Goal: Information Seeking & Learning: Check status

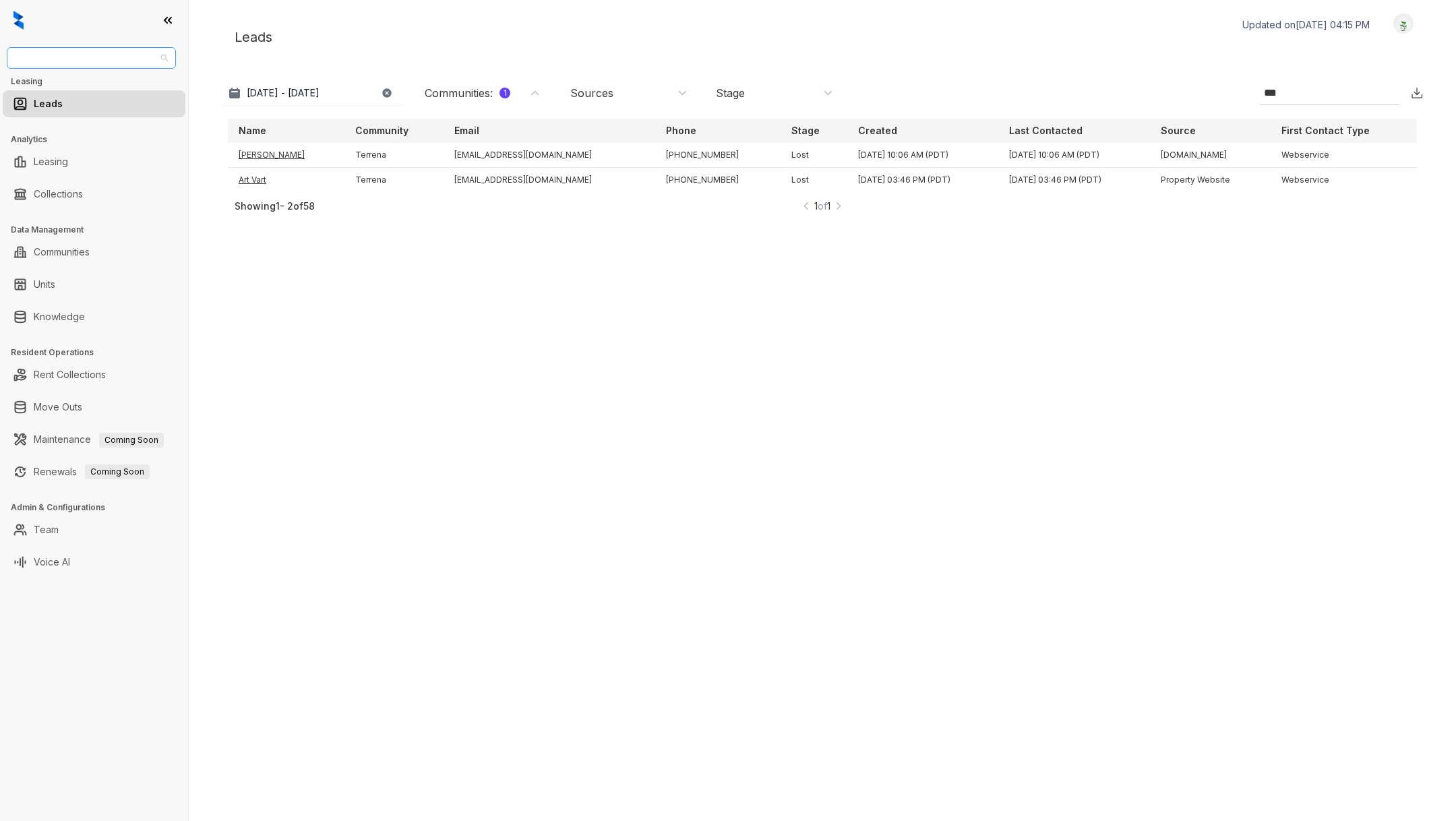
click at [79, 54] on span "Fairfield" at bounding box center [91, 58] width 153 height 20
type input "*******"
click at [83, 78] on div "Unified Residential" at bounding box center [91, 84] width 148 height 15
click at [83, 195] on link "Collections" at bounding box center [59, 193] width 50 height 27
click at [82, 190] on link "Collections" at bounding box center [59, 193] width 50 height 27
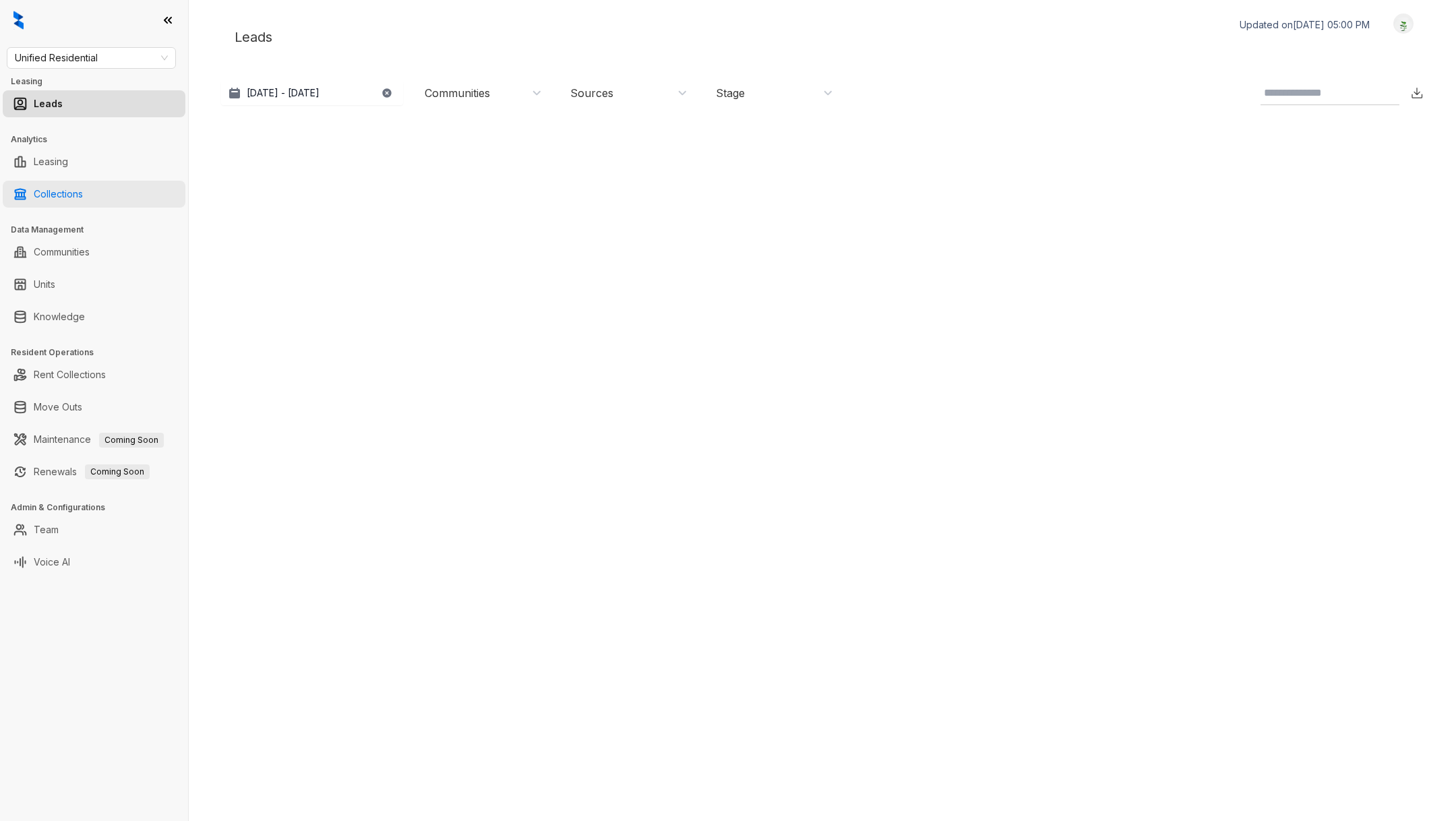
click at [62, 199] on link "Collections" at bounding box center [59, 193] width 50 height 27
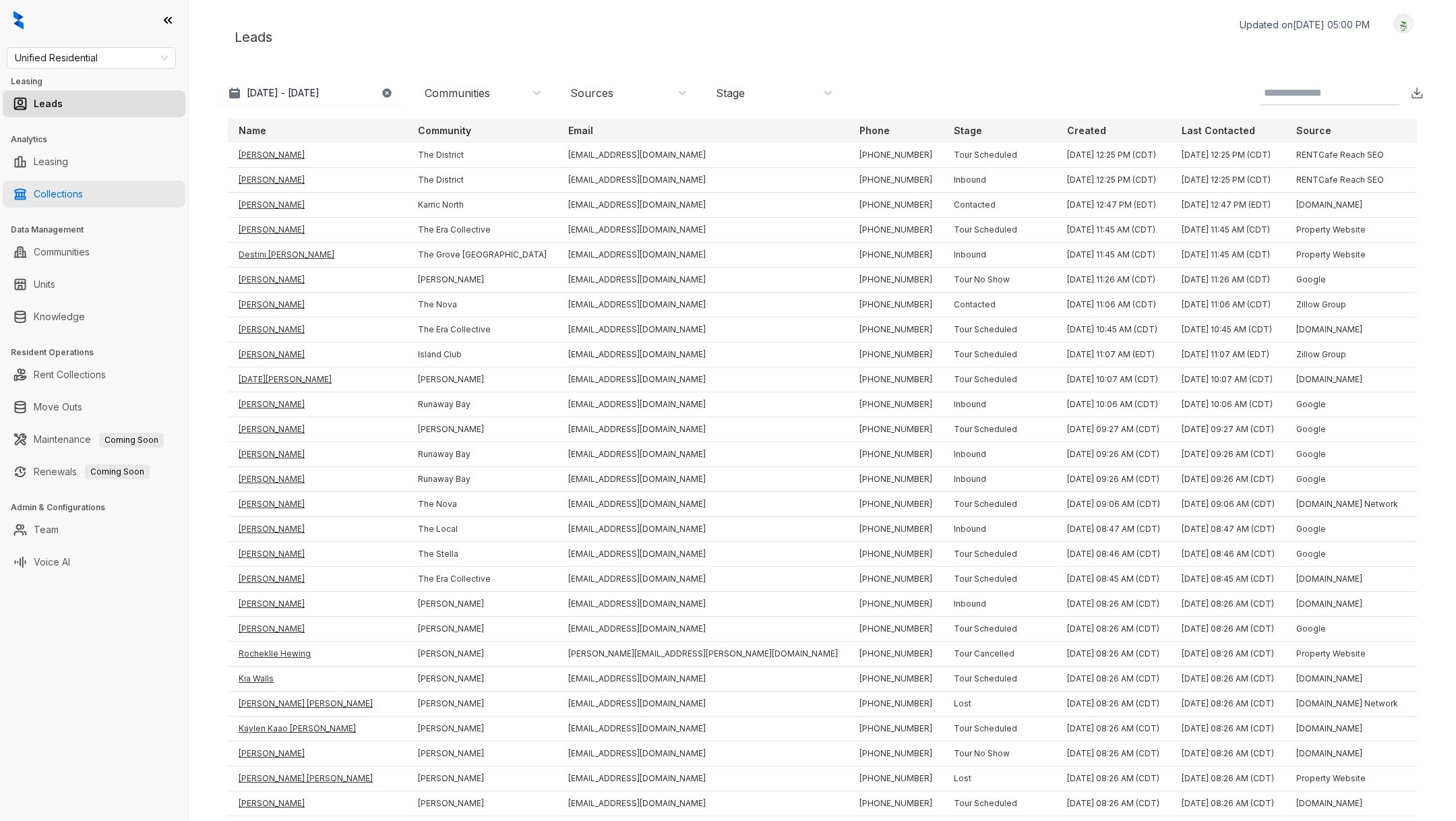
click at [62, 198] on link "Collections" at bounding box center [59, 193] width 50 height 27
click at [72, 194] on link "Collections" at bounding box center [59, 193] width 50 height 27
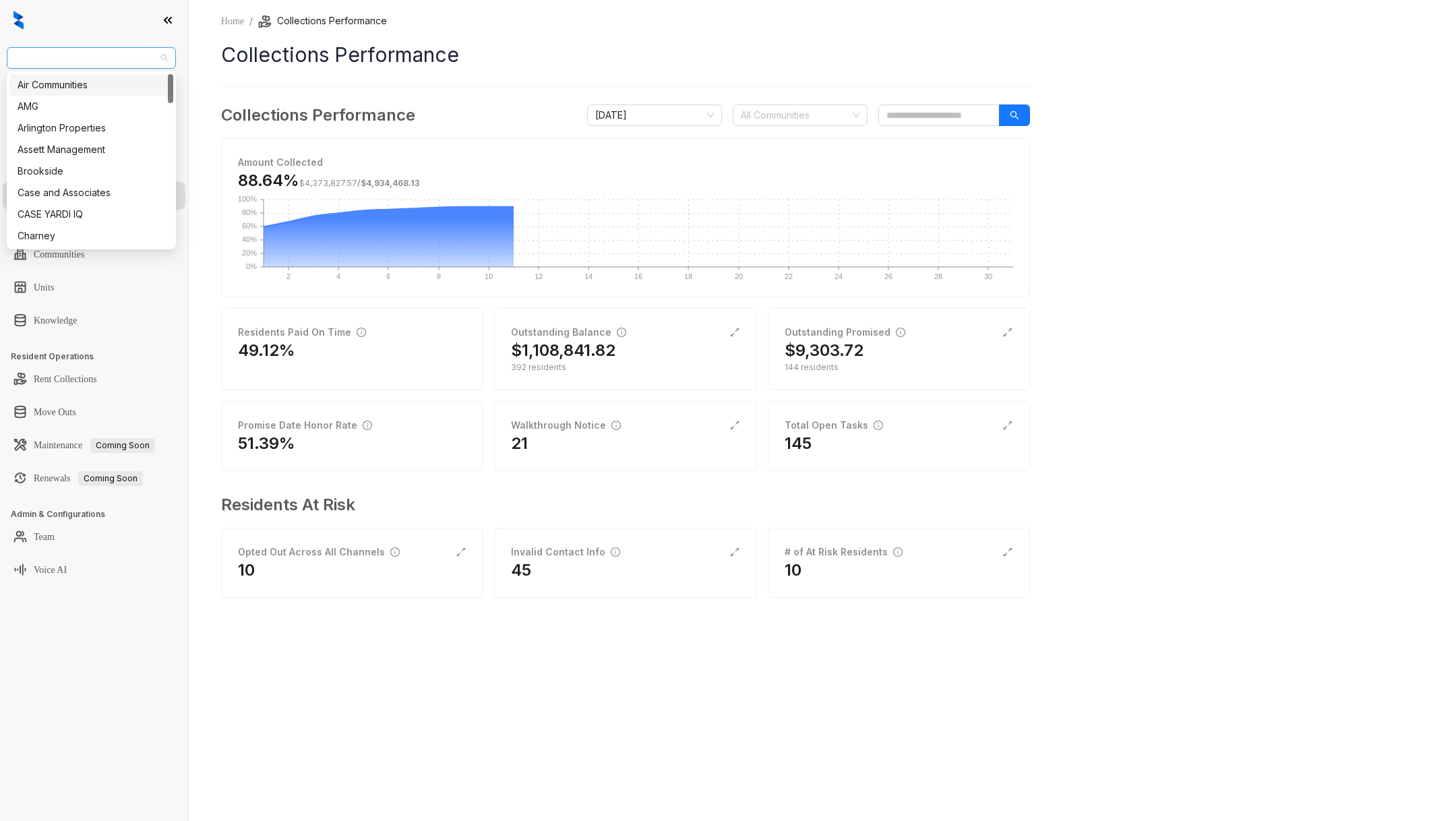
click at [146, 62] on span "Unified Residential" at bounding box center [91, 58] width 153 height 20
click at [649, 122] on span "[DATE]" at bounding box center [655, 115] width 119 height 20
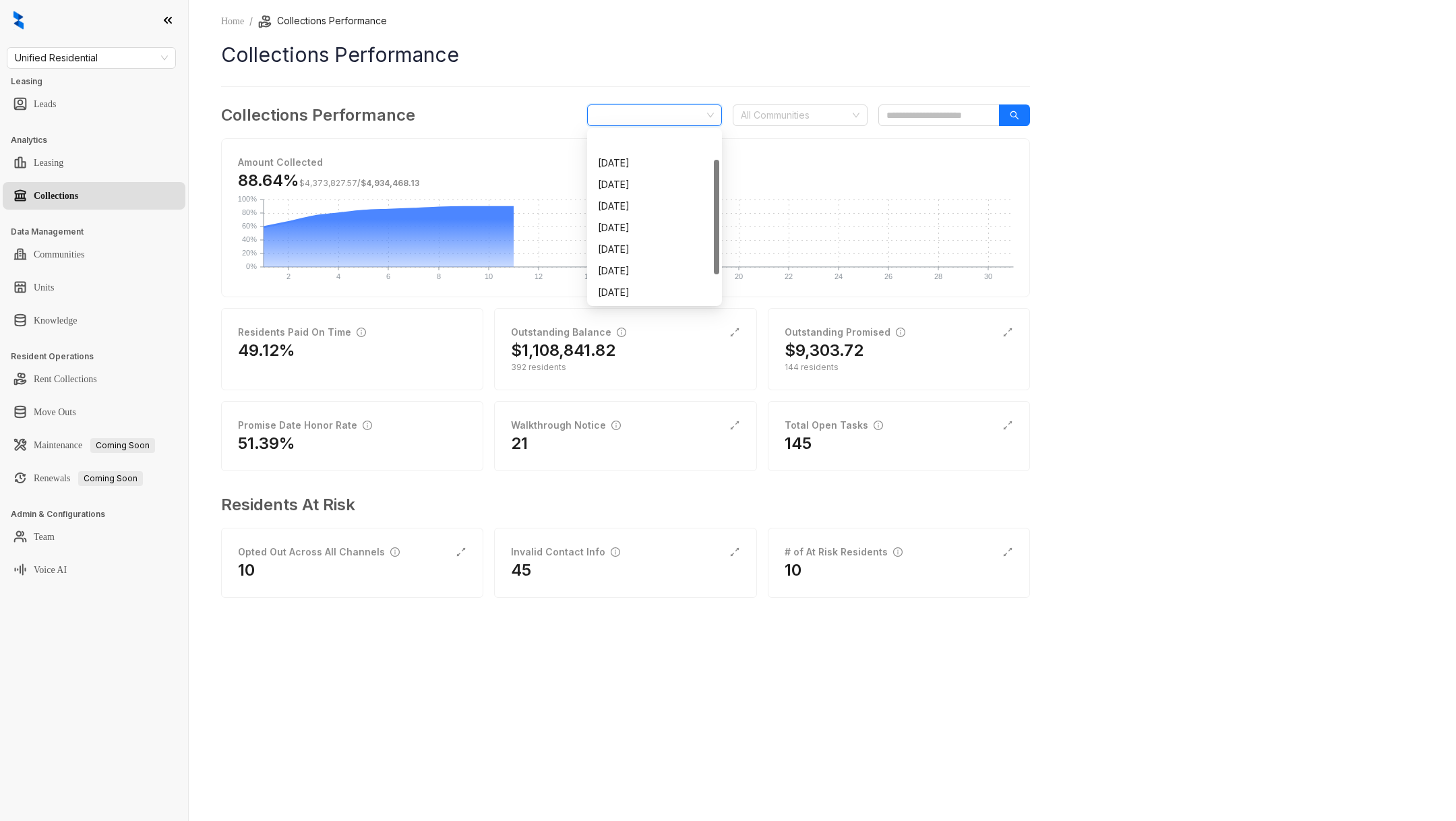
scroll to position [43, 0]
click at [625, 270] on div "[DATE]" at bounding box center [655, 271] width 113 height 15
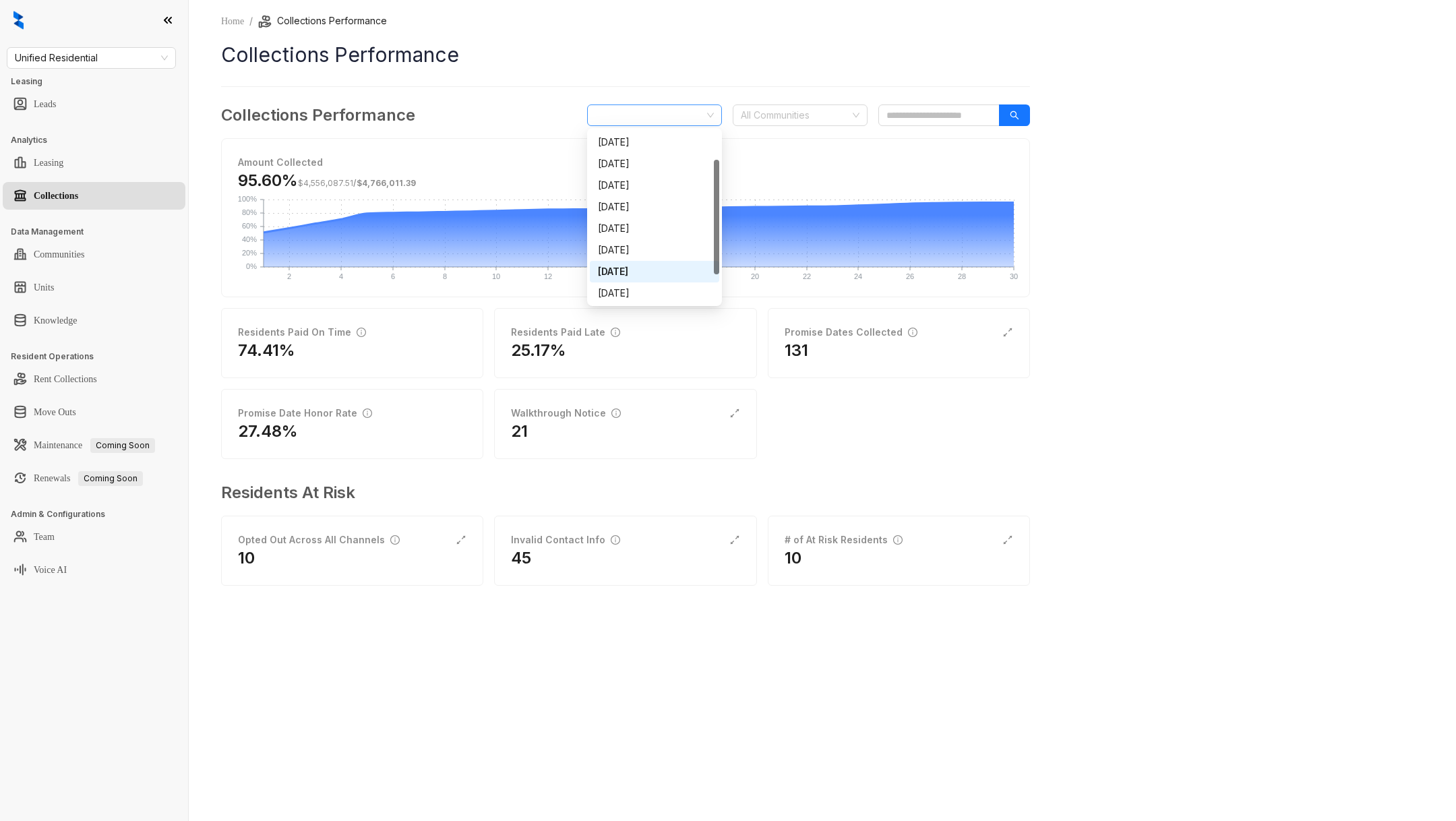
click at [680, 106] on span "[DATE]" at bounding box center [655, 115] width 119 height 20
click at [638, 290] on div "[DATE]" at bounding box center [655, 293] width 113 height 15
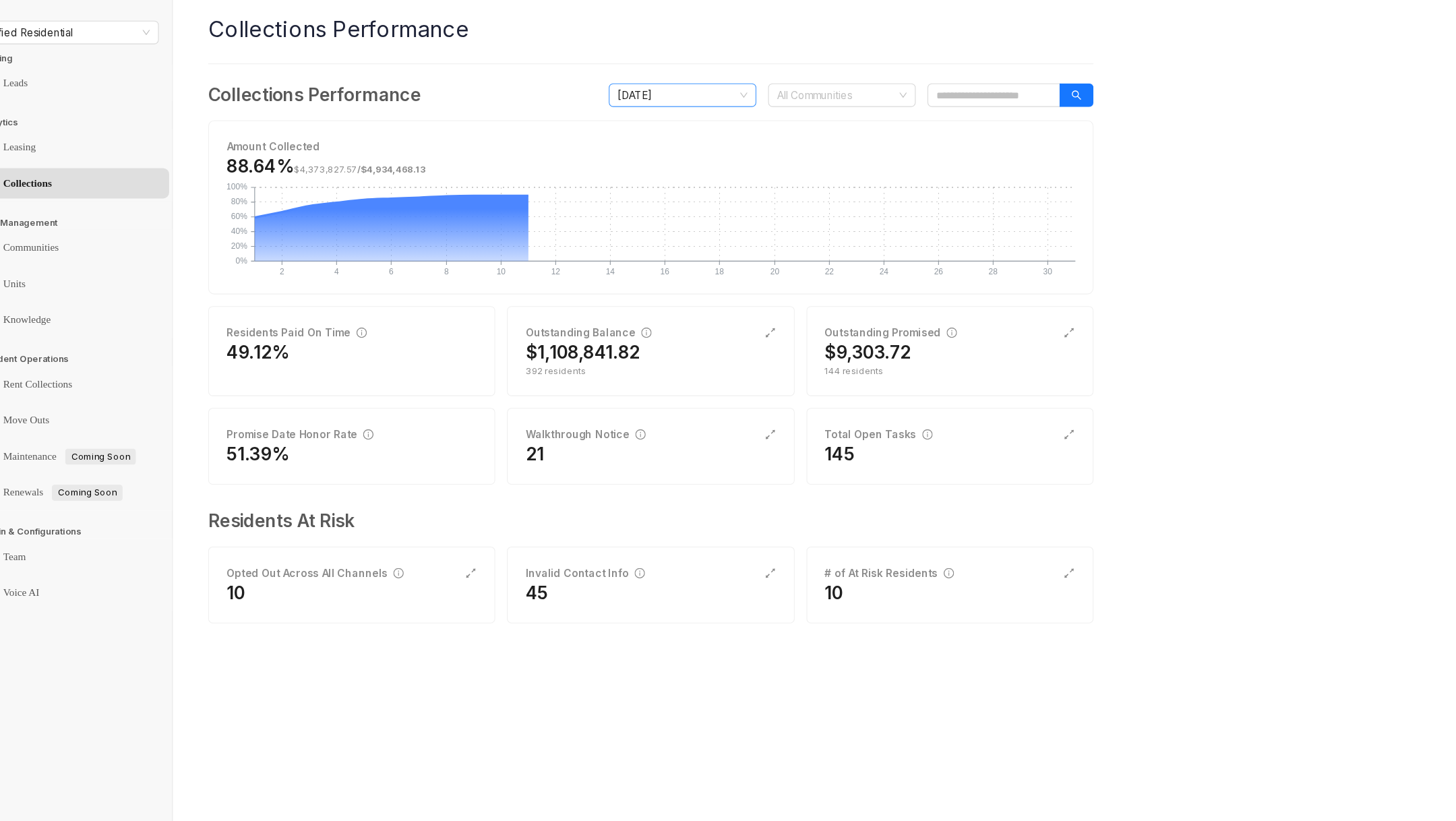
click at [617, 120] on span "[DATE]" at bounding box center [655, 115] width 119 height 20
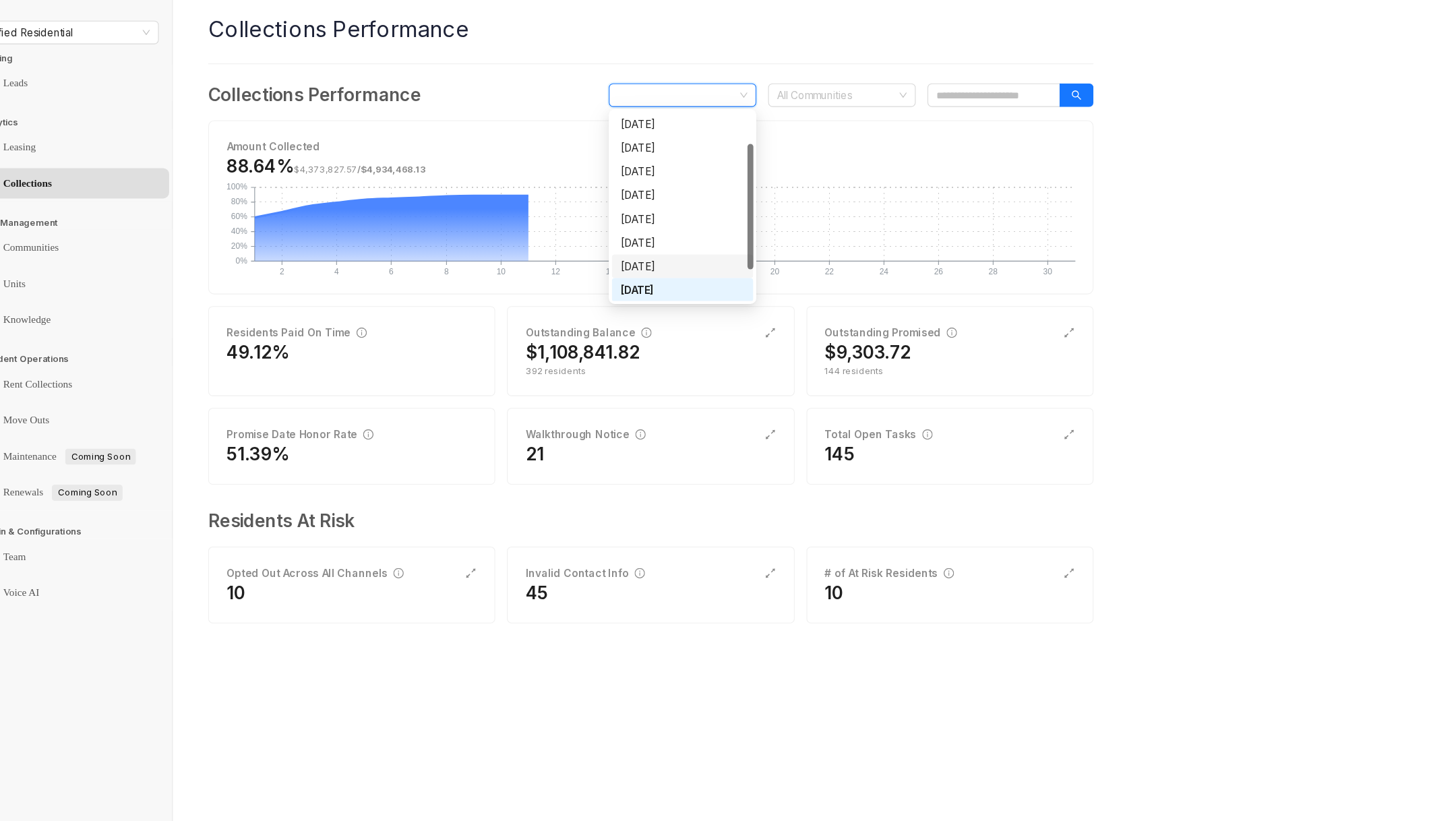
click at [630, 271] on div "[DATE]" at bounding box center [655, 271] width 113 height 15
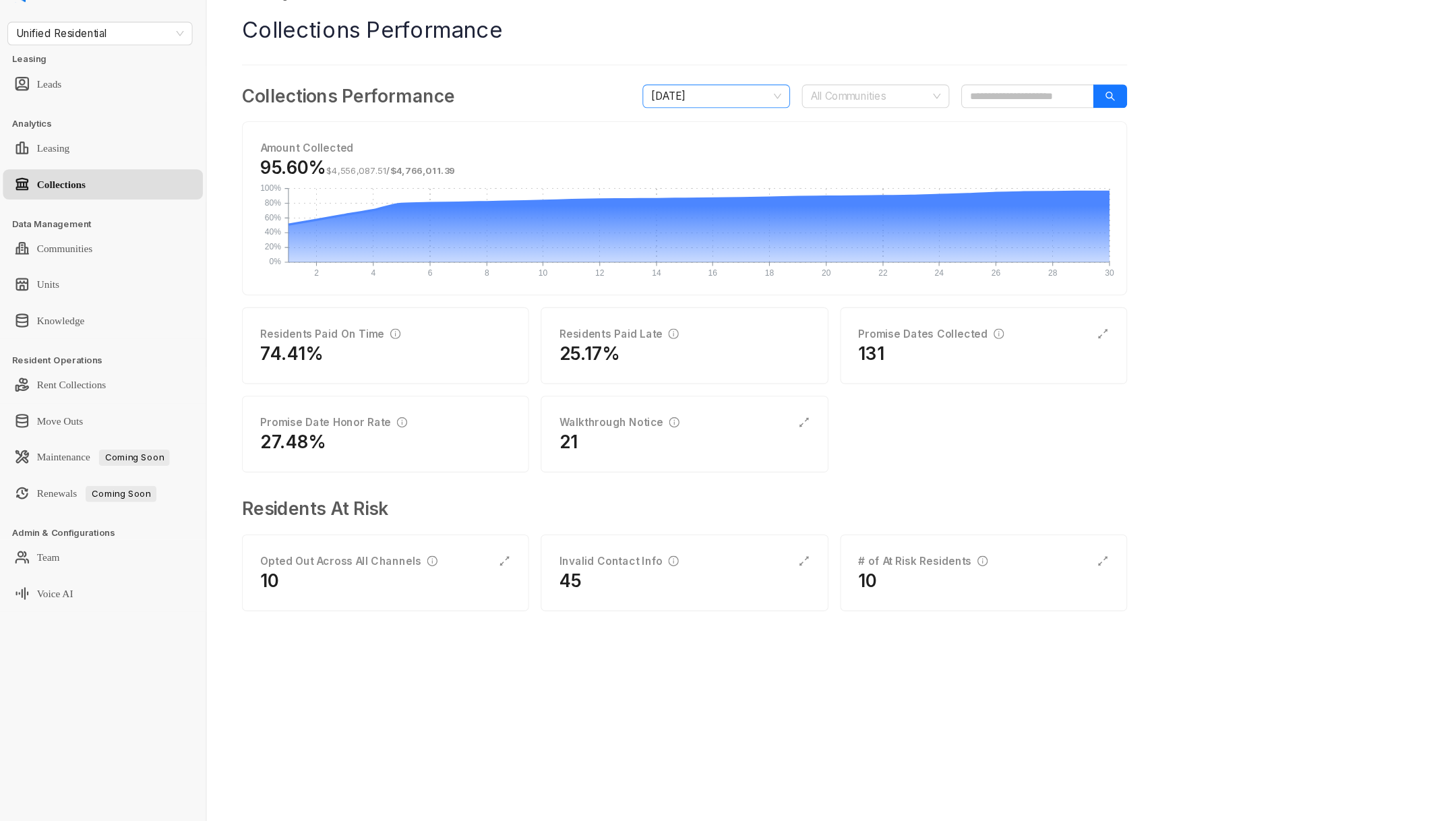
click at [647, 120] on span "[DATE]" at bounding box center [655, 115] width 119 height 20
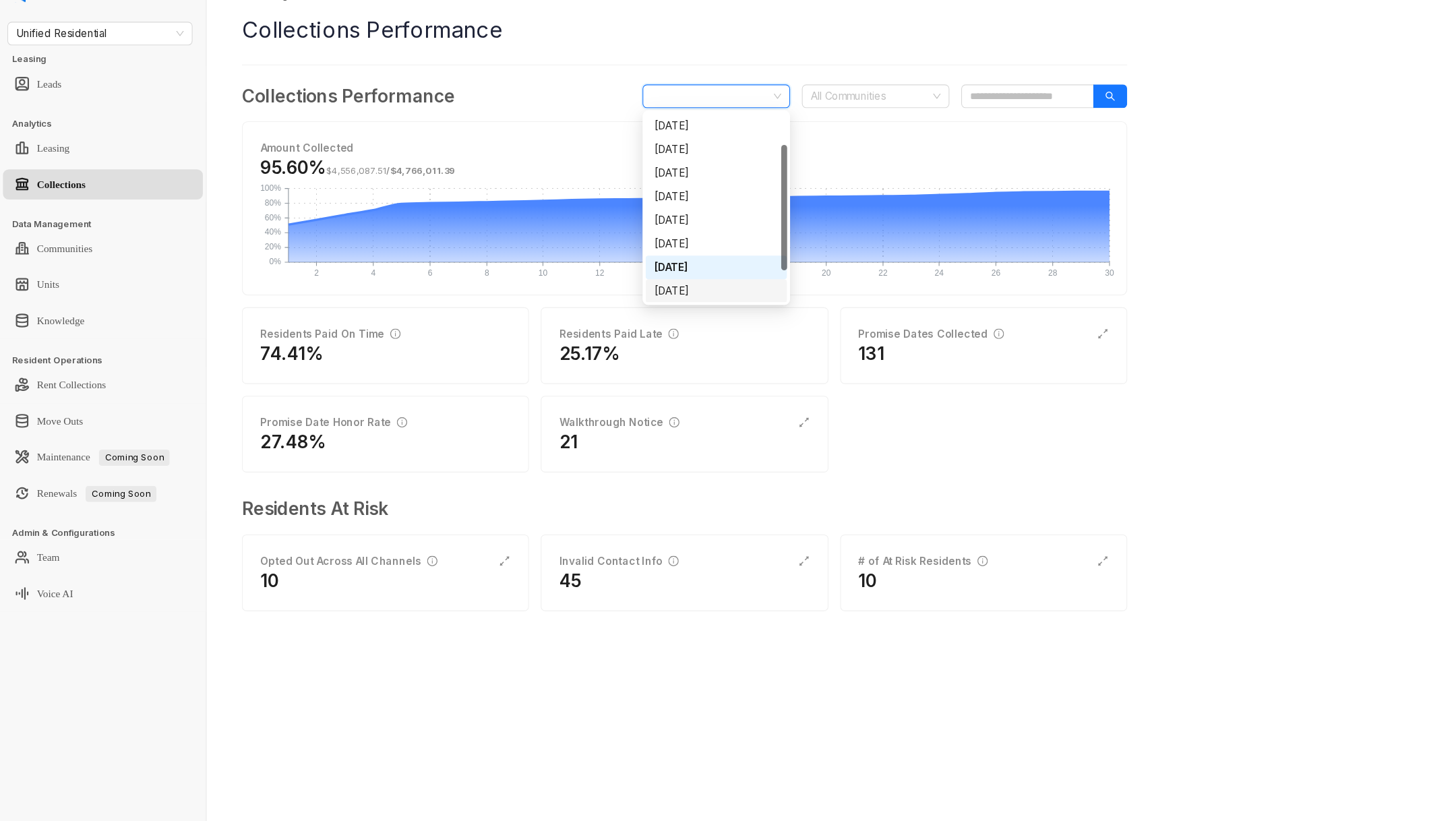
click at [648, 295] on div "[DATE]" at bounding box center [655, 293] width 113 height 15
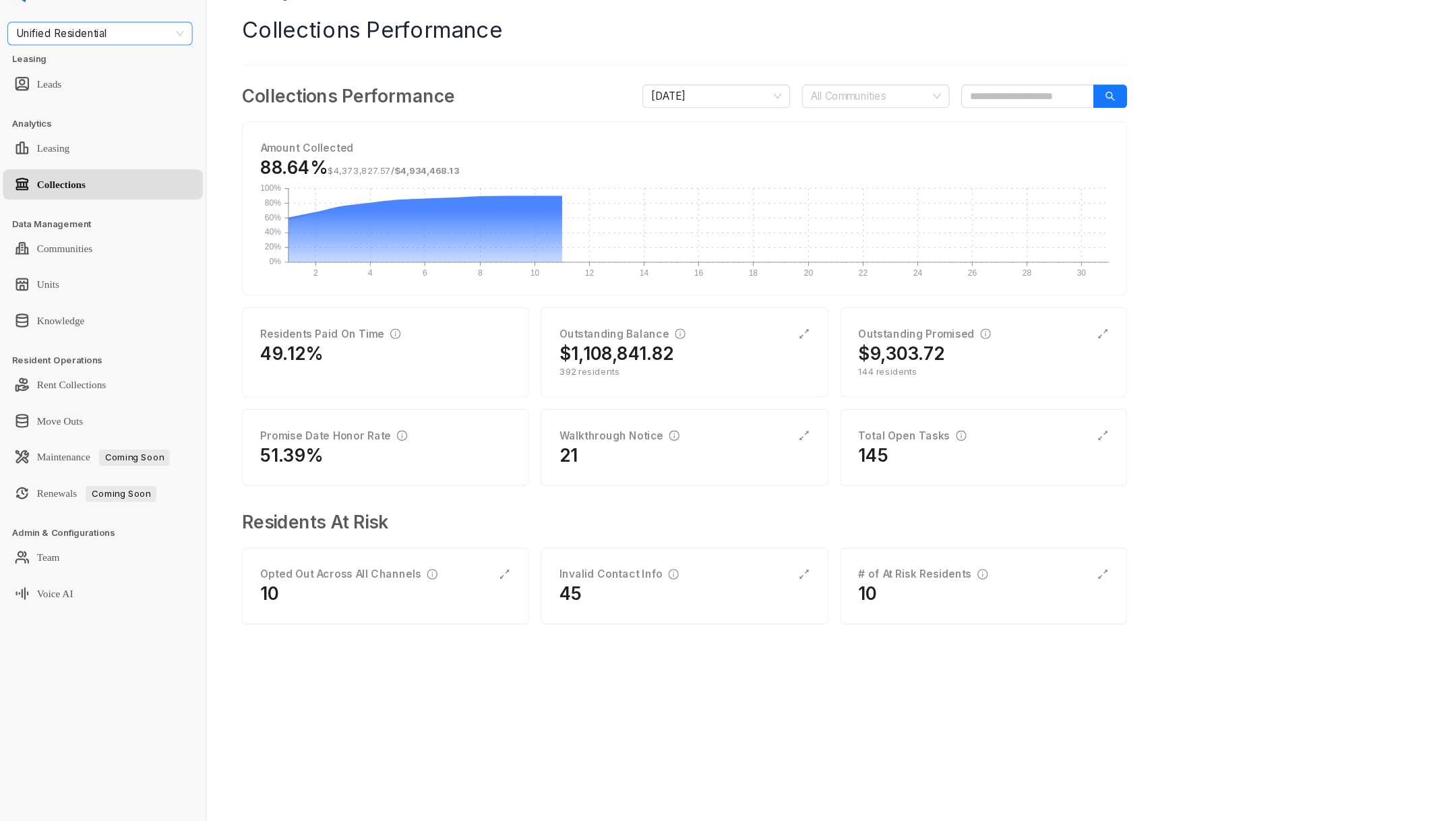
click at [100, 60] on span "Unified Residential" at bounding box center [91, 58] width 153 height 20
type input "****"
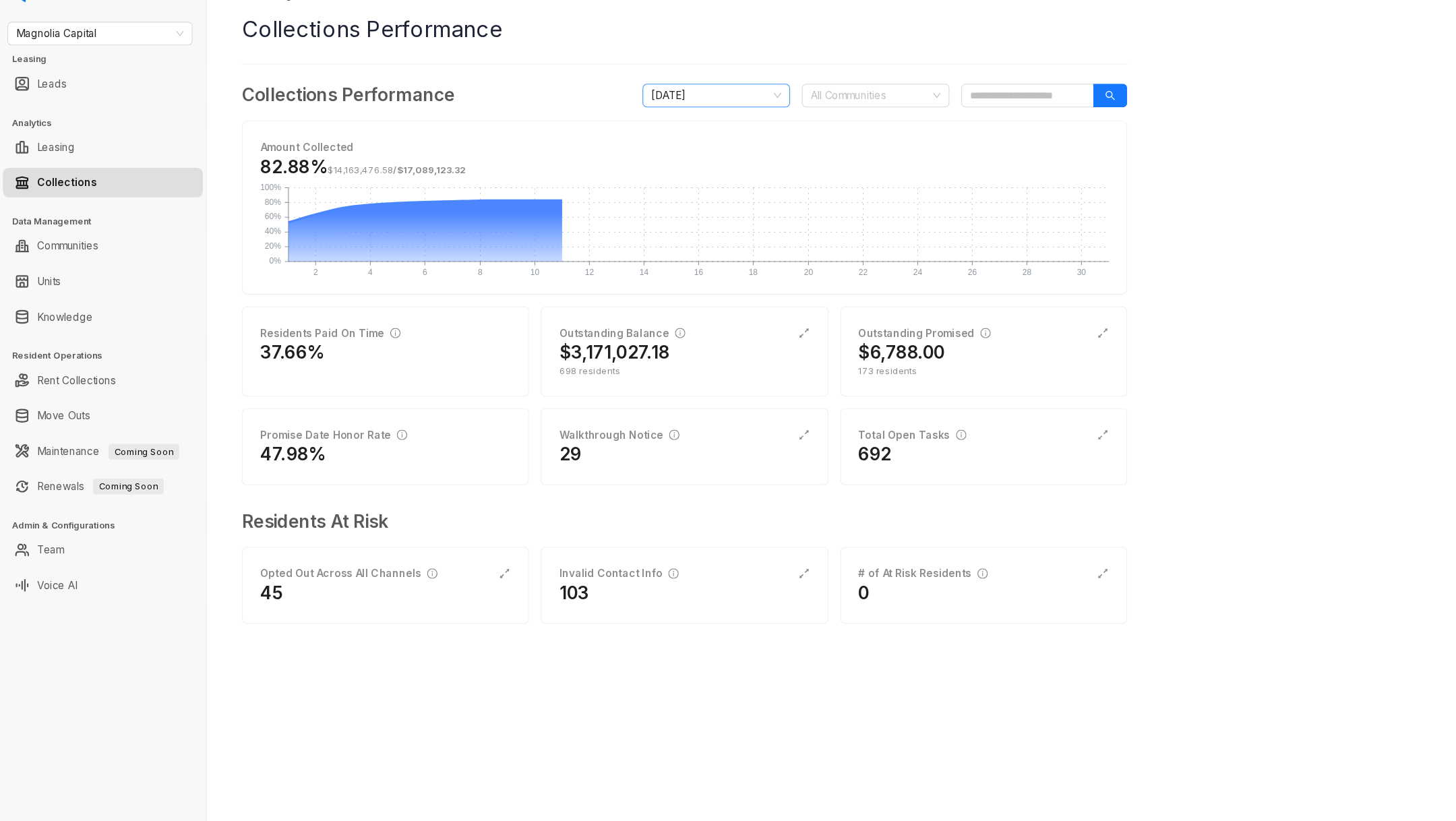
click at [656, 111] on span "[DATE]" at bounding box center [655, 114] width 119 height 20
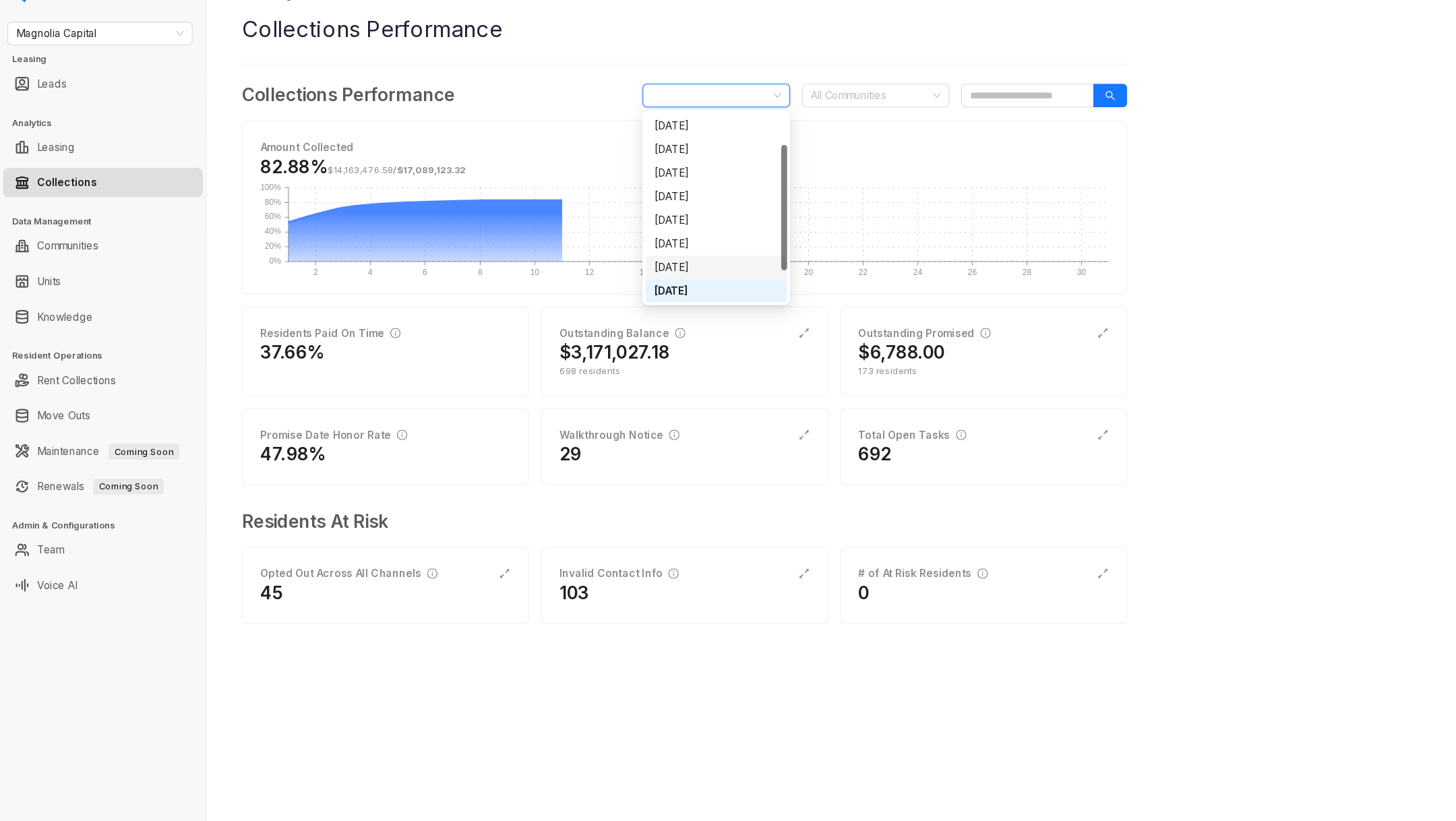
click at [646, 275] on div "[DATE]" at bounding box center [655, 271] width 113 height 15
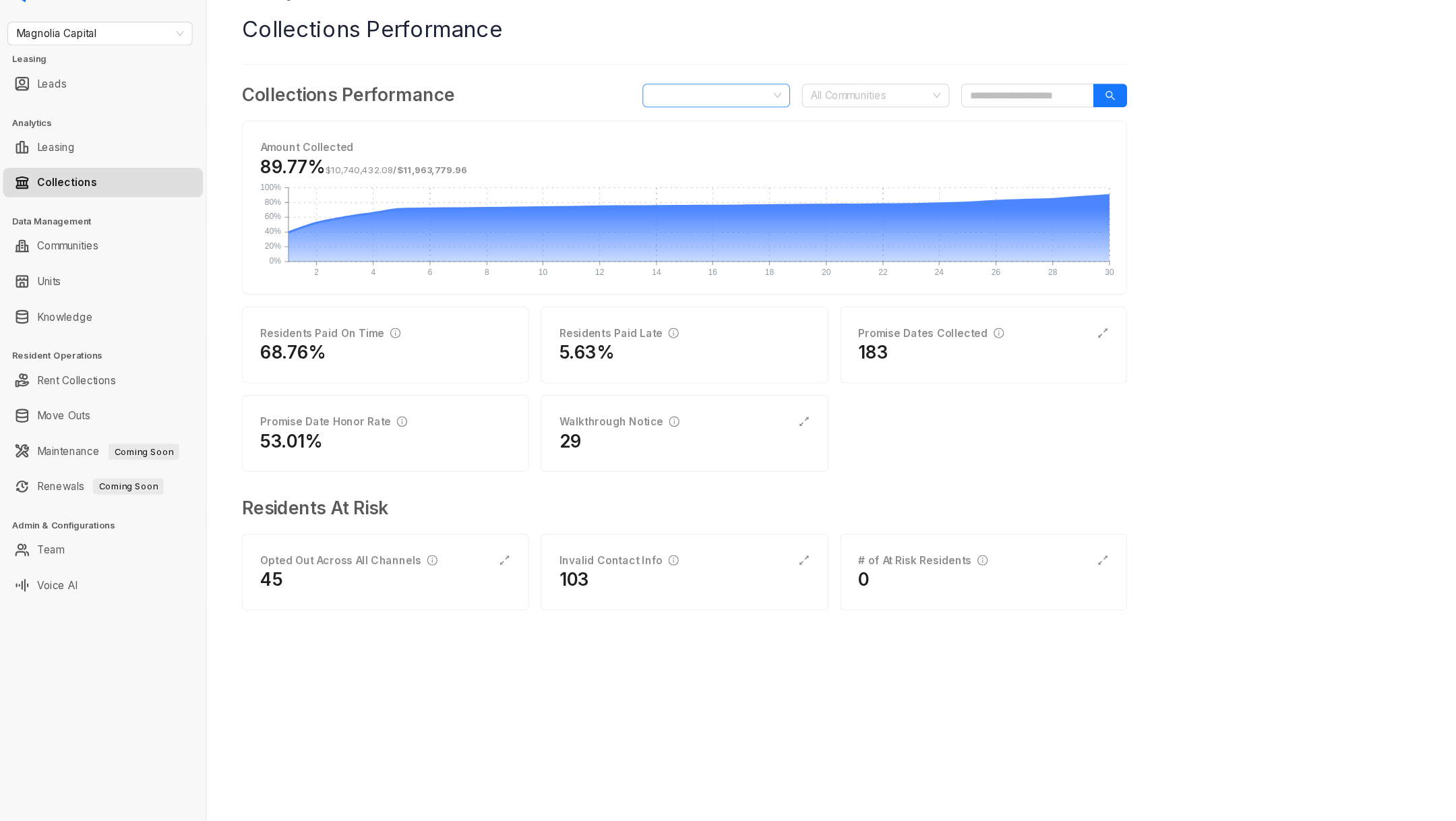
click at [664, 115] on span "[DATE]" at bounding box center [655, 114] width 119 height 20
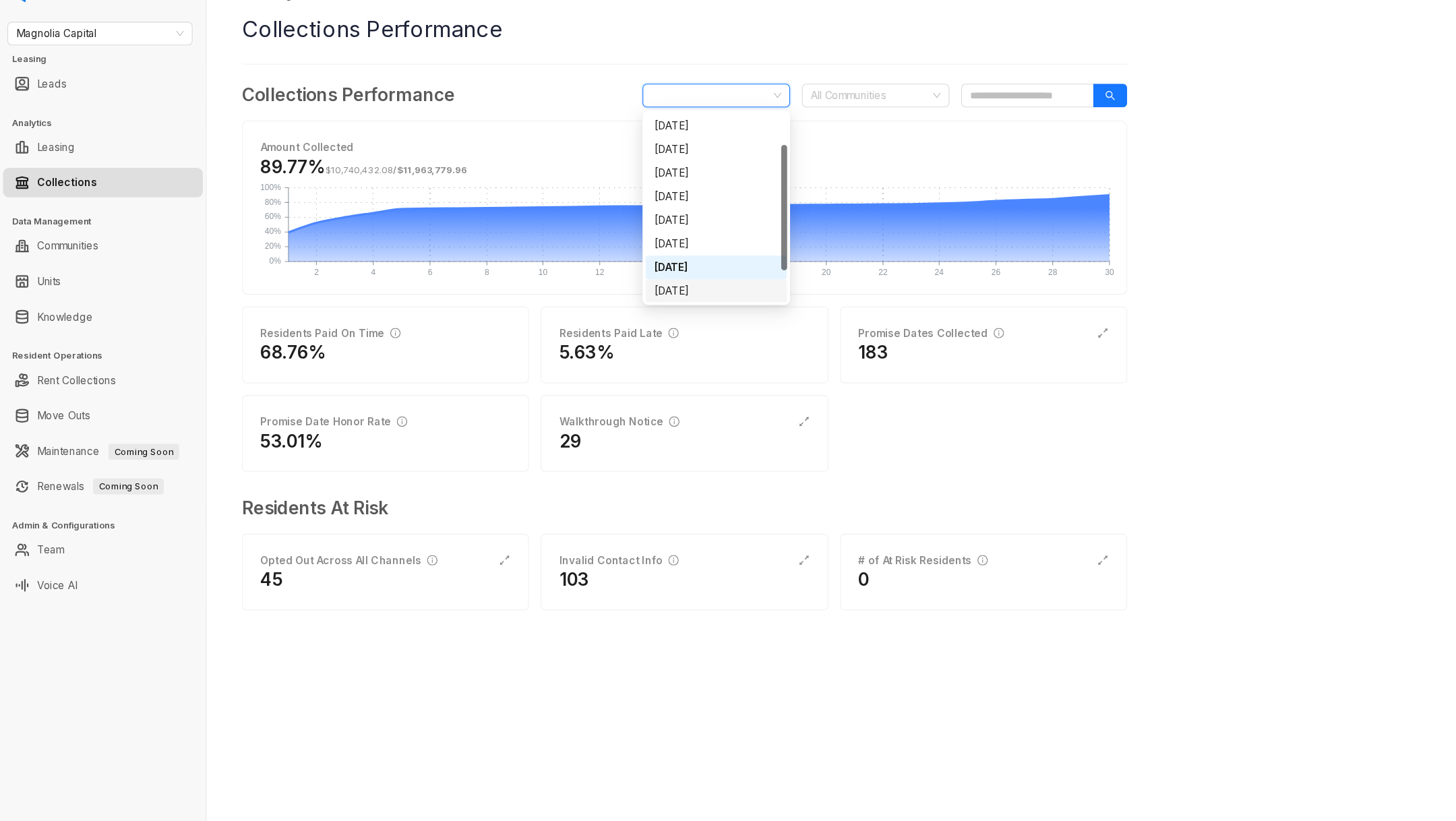
click at [642, 293] on div "[DATE]" at bounding box center [655, 293] width 113 height 15
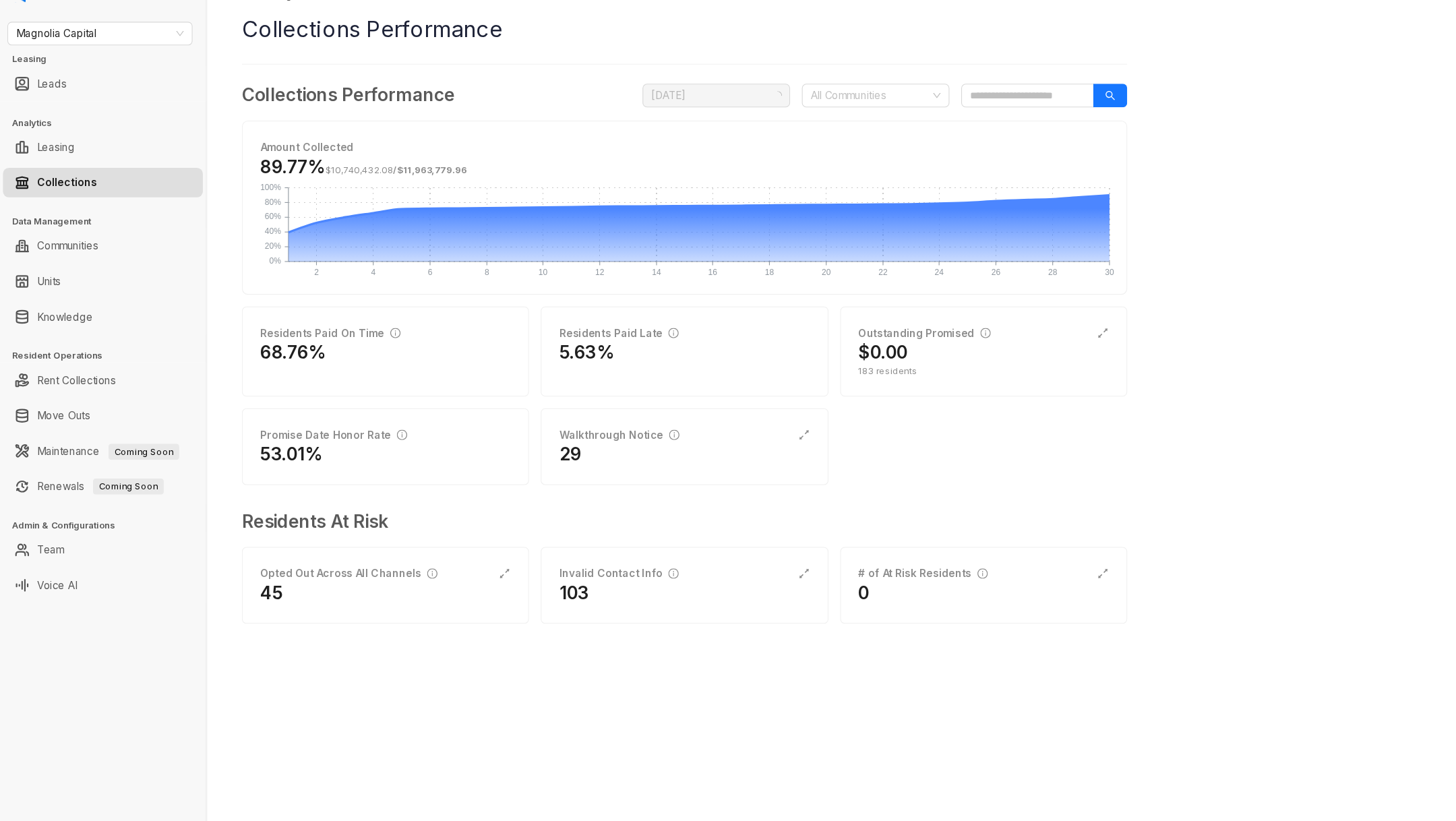
click at [642, 119] on span "[DATE]" at bounding box center [655, 114] width 119 height 20
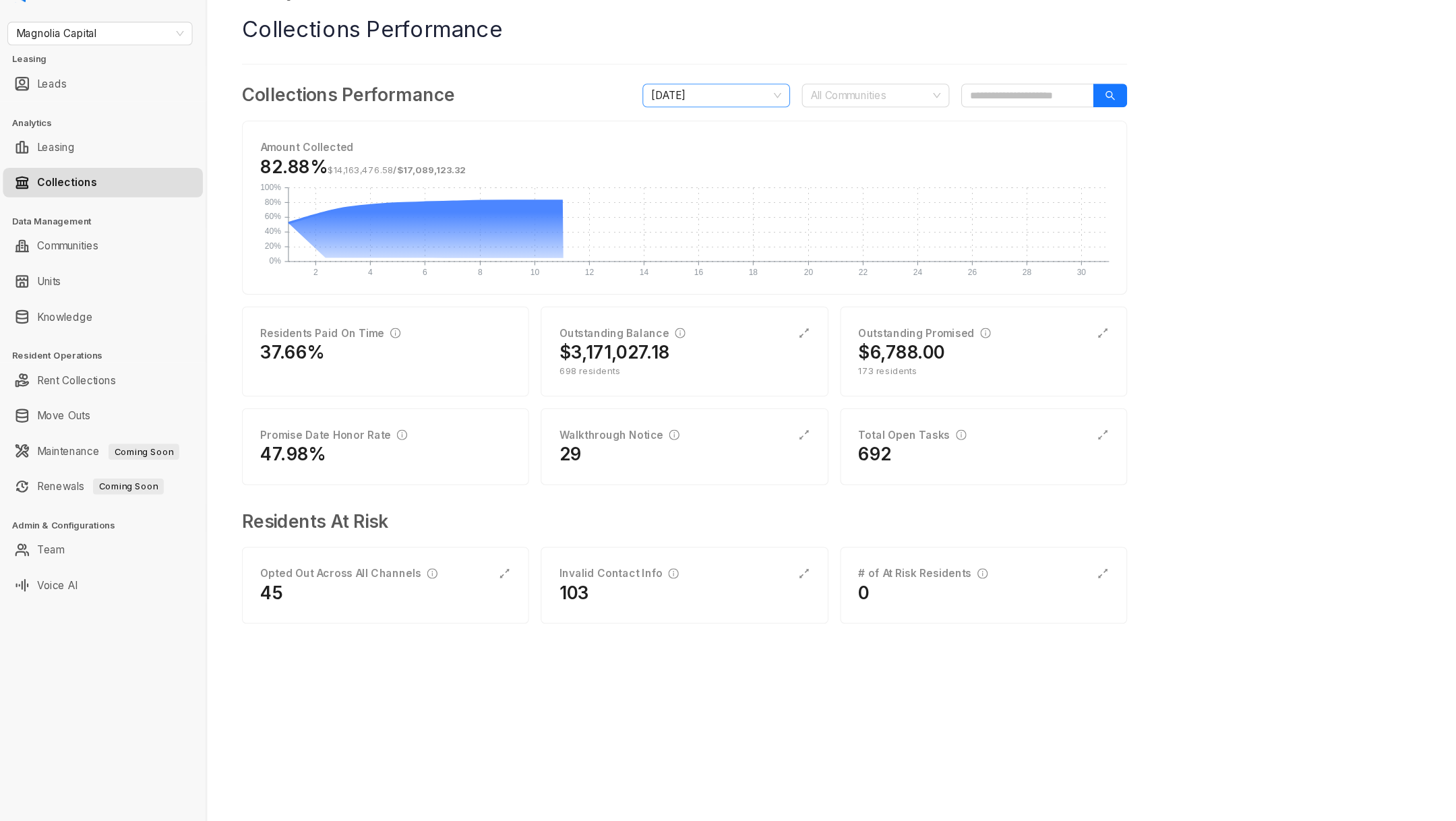
click at [658, 121] on span "[DATE]" at bounding box center [655, 114] width 119 height 20
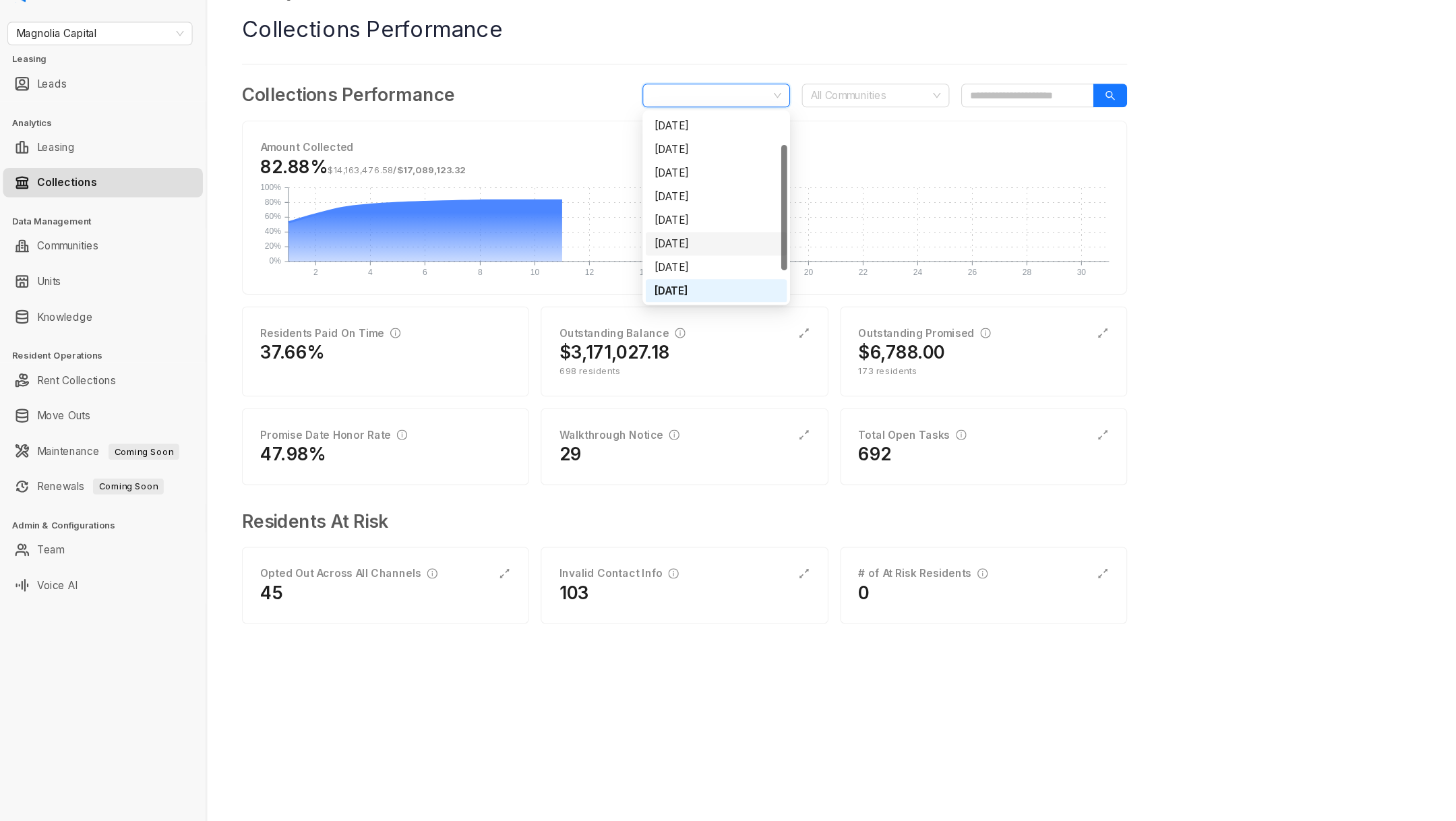
click at [649, 243] on div "[DATE]" at bounding box center [655, 250] width 113 height 15
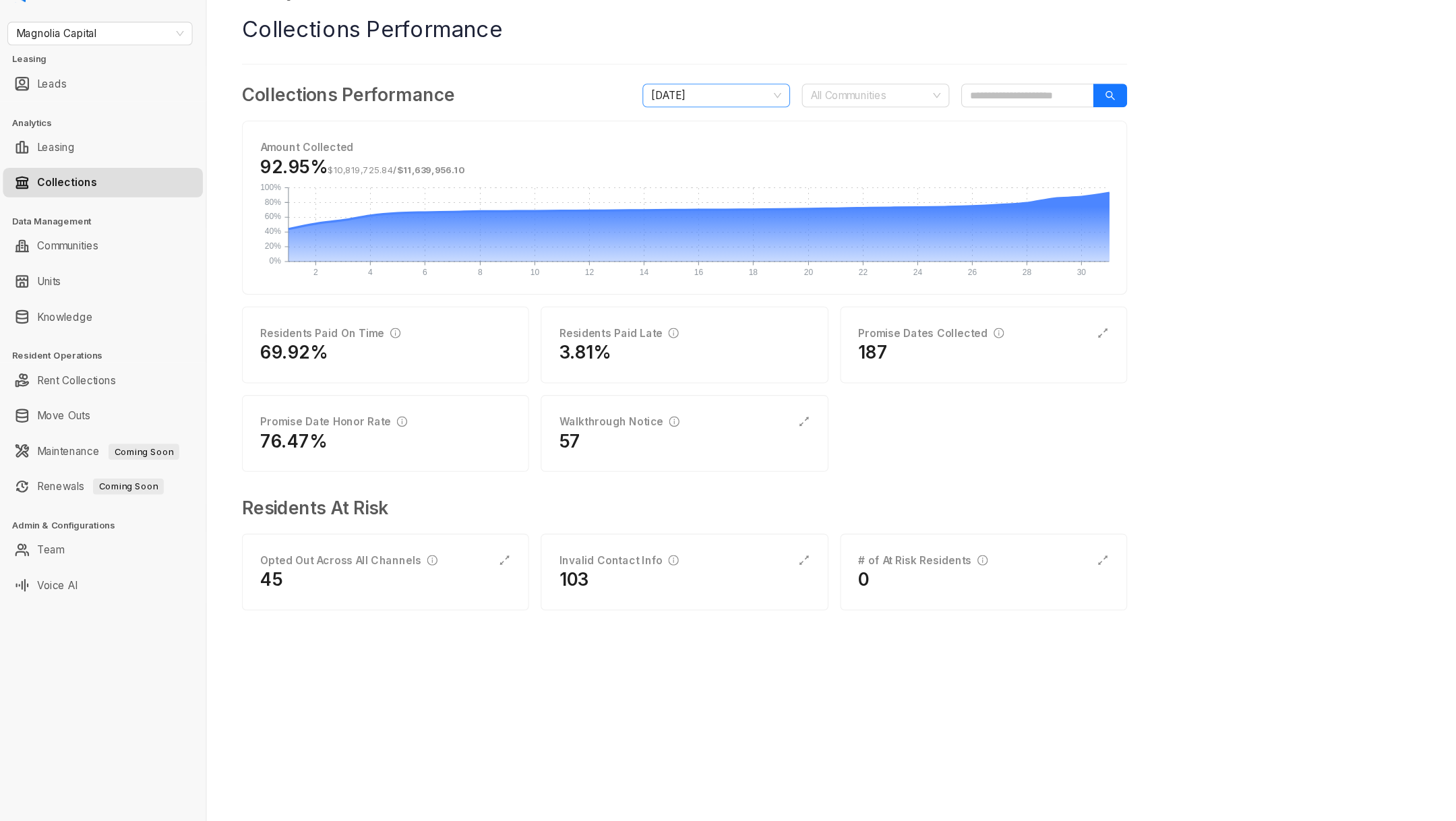
click at [644, 121] on span "[DATE]" at bounding box center [655, 114] width 119 height 20
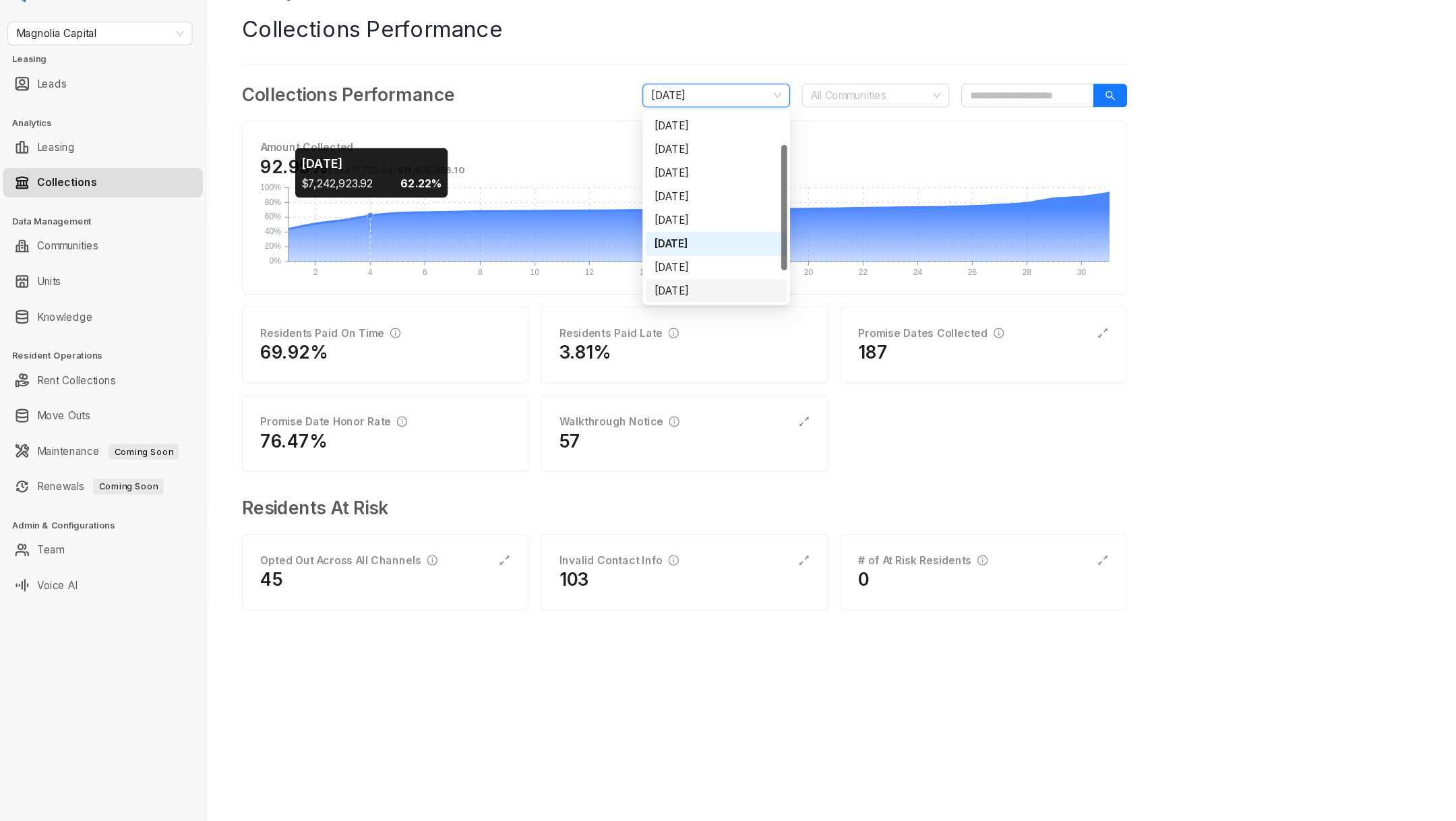
click at [331, 251] on rect at bounding box center [639, 232] width 750 height 67
click at [682, 116] on span "[DATE]" at bounding box center [655, 114] width 119 height 20
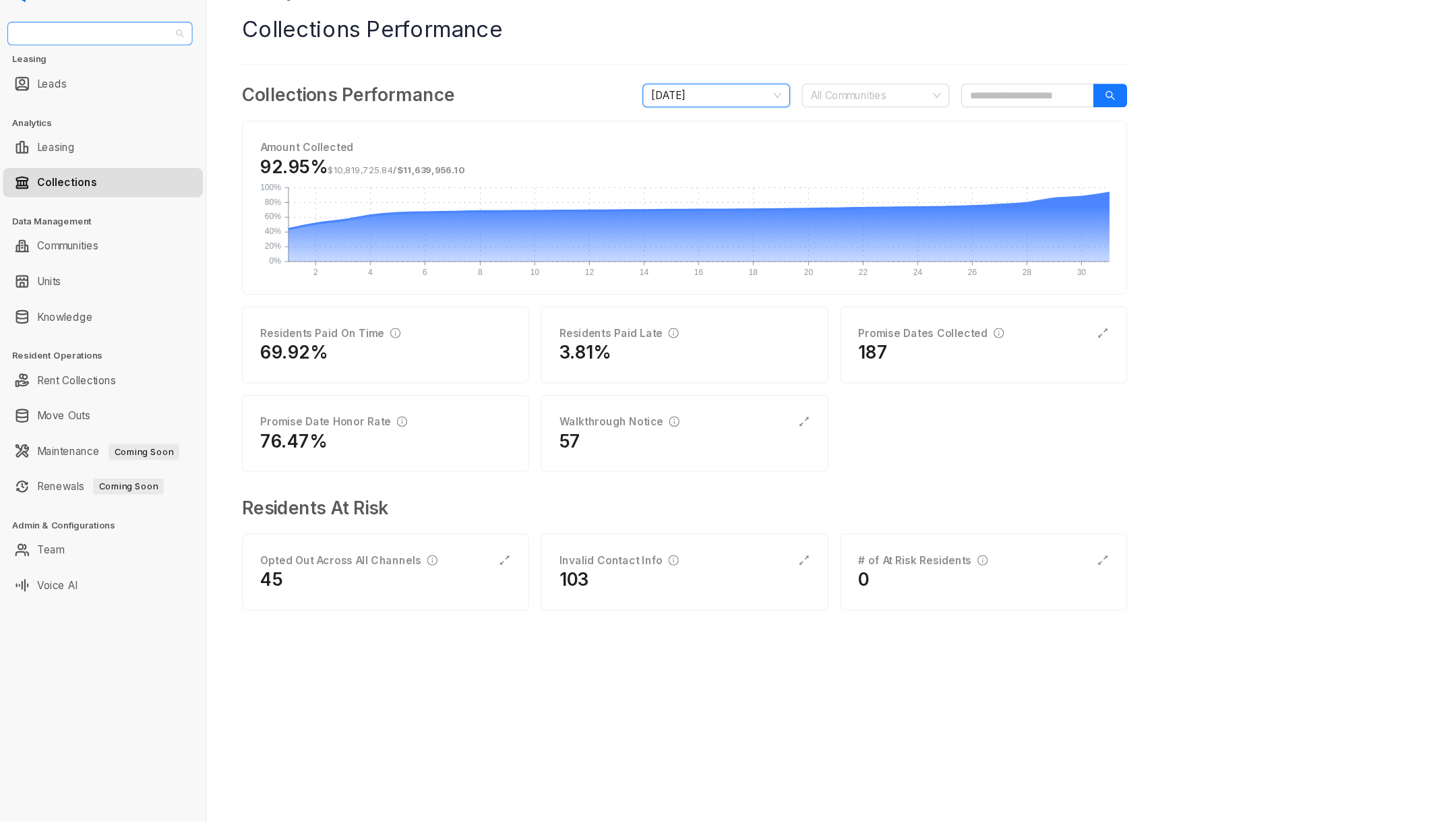
click at [132, 65] on span "Magnolia Capital" at bounding box center [91, 58] width 153 height 20
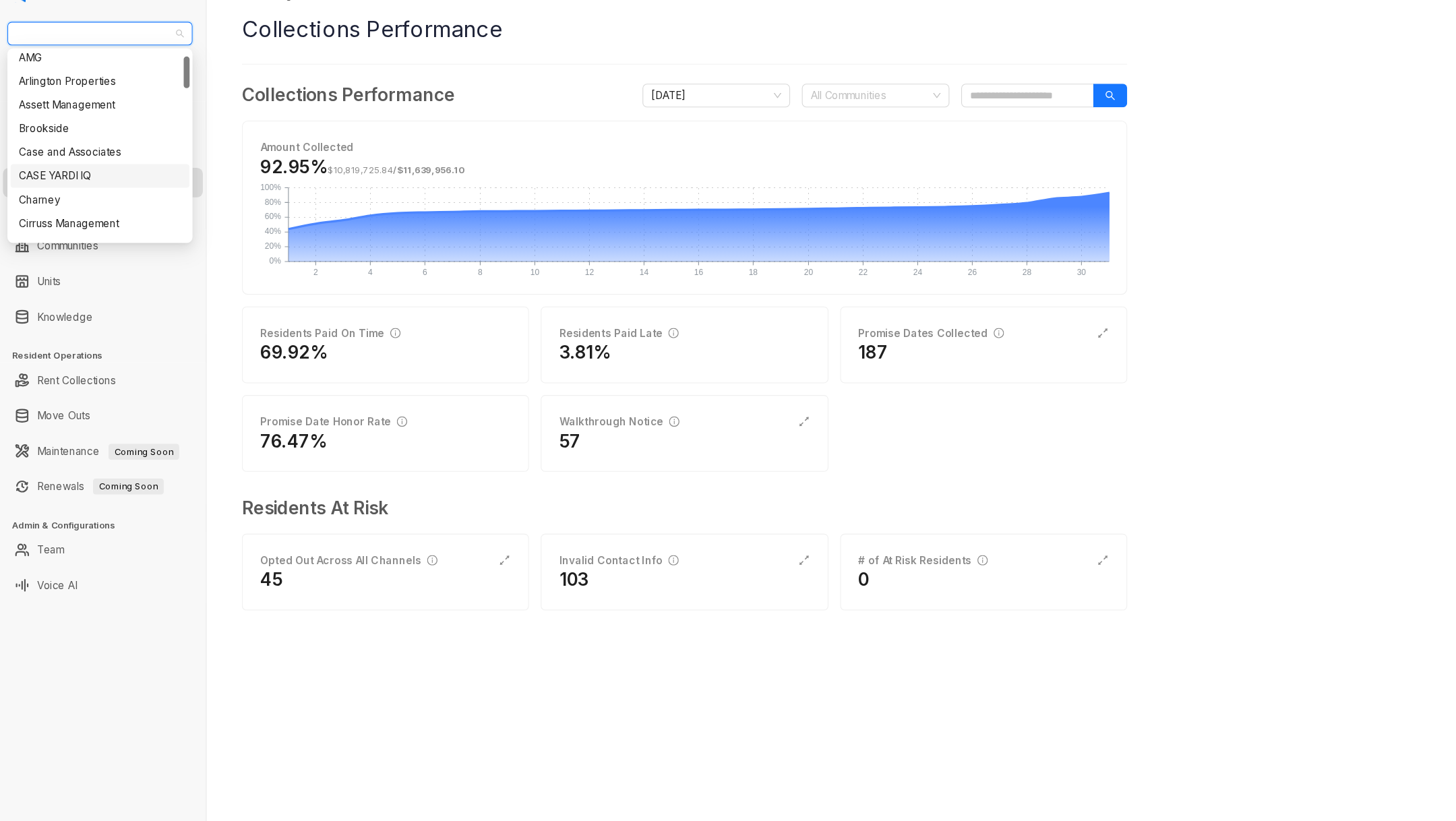
scroll to position [29, 0]
click at [108, 170] on div "Case and Associates" at bounding box center [91, 164] width 148 height 15
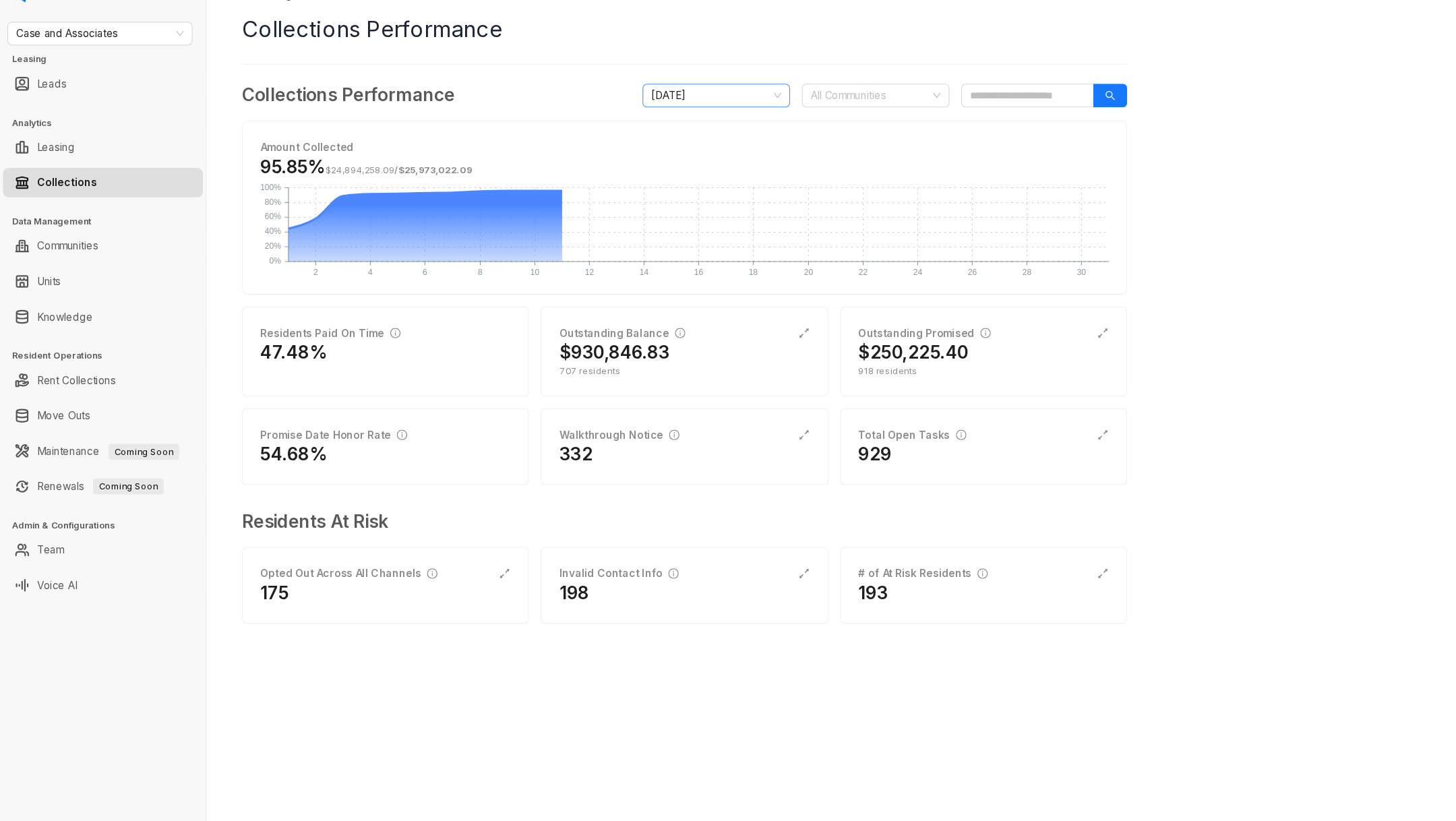
click at [665, 120] on span "[DATE]" at bounding box center [655, 114] width 119 height 20
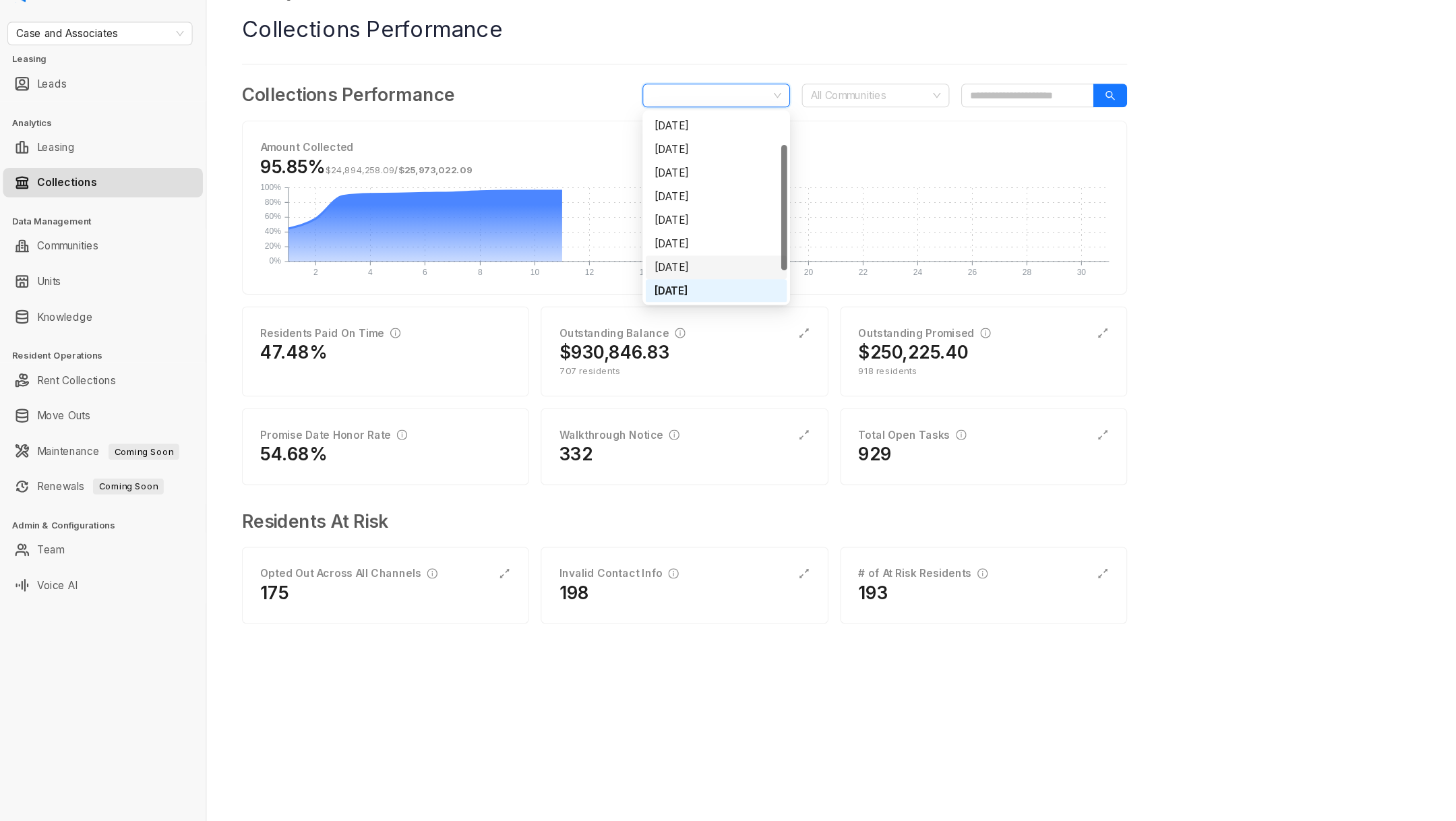
click at [635, 265] on div "[DATE]" at bounding box center [655, 271] width 113 height 15
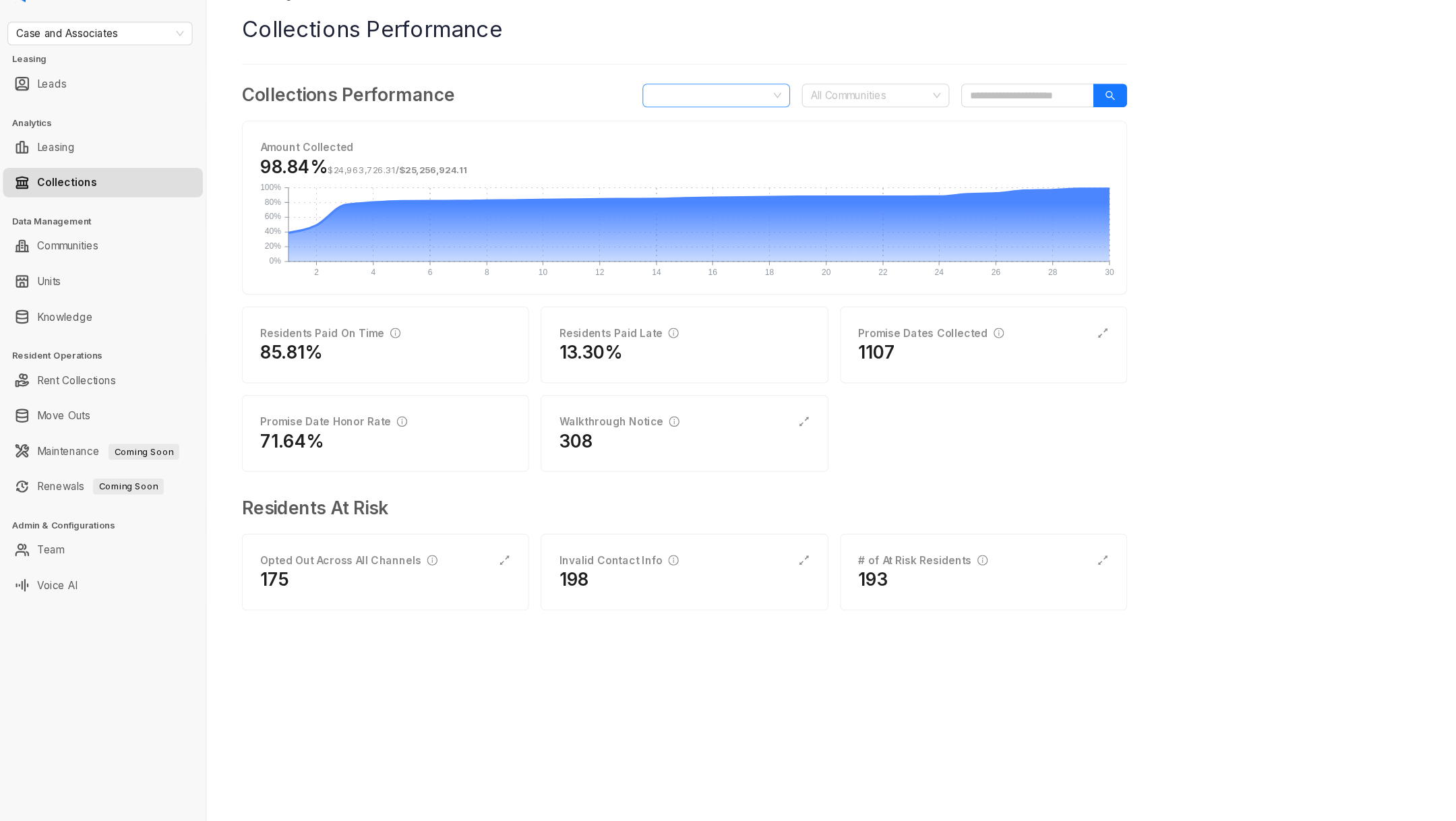
click at [647, 122] on span "[DATE]" at bounding box center [655, 114] width 119 height 20
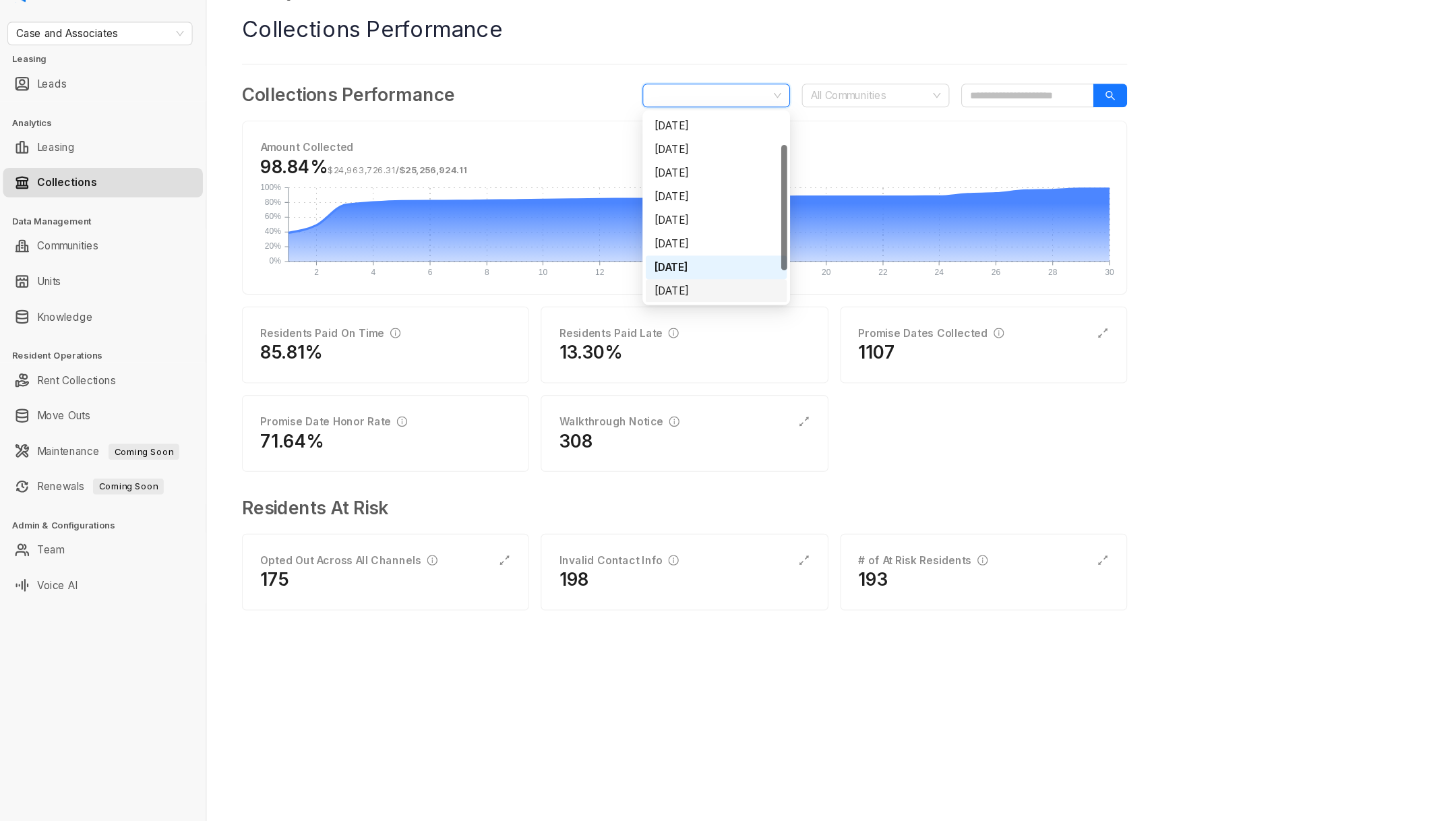
click at [636, 287] on div "[DATE]" at bounding box center [655, 293] width 113 height 15
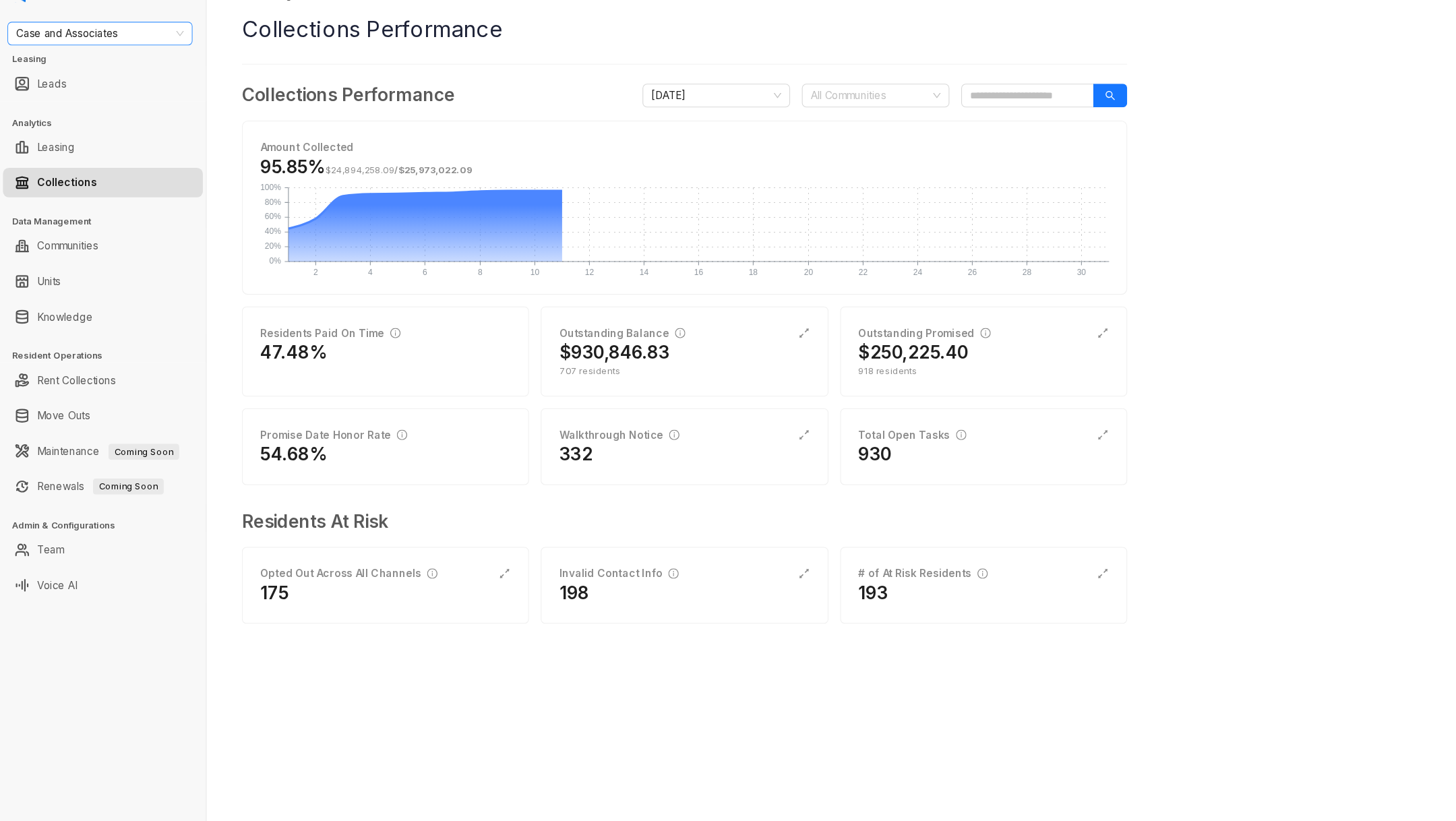
click at [98, 64] on span "Case and Associates" at bounding box center [91, 58] width 153 height 20
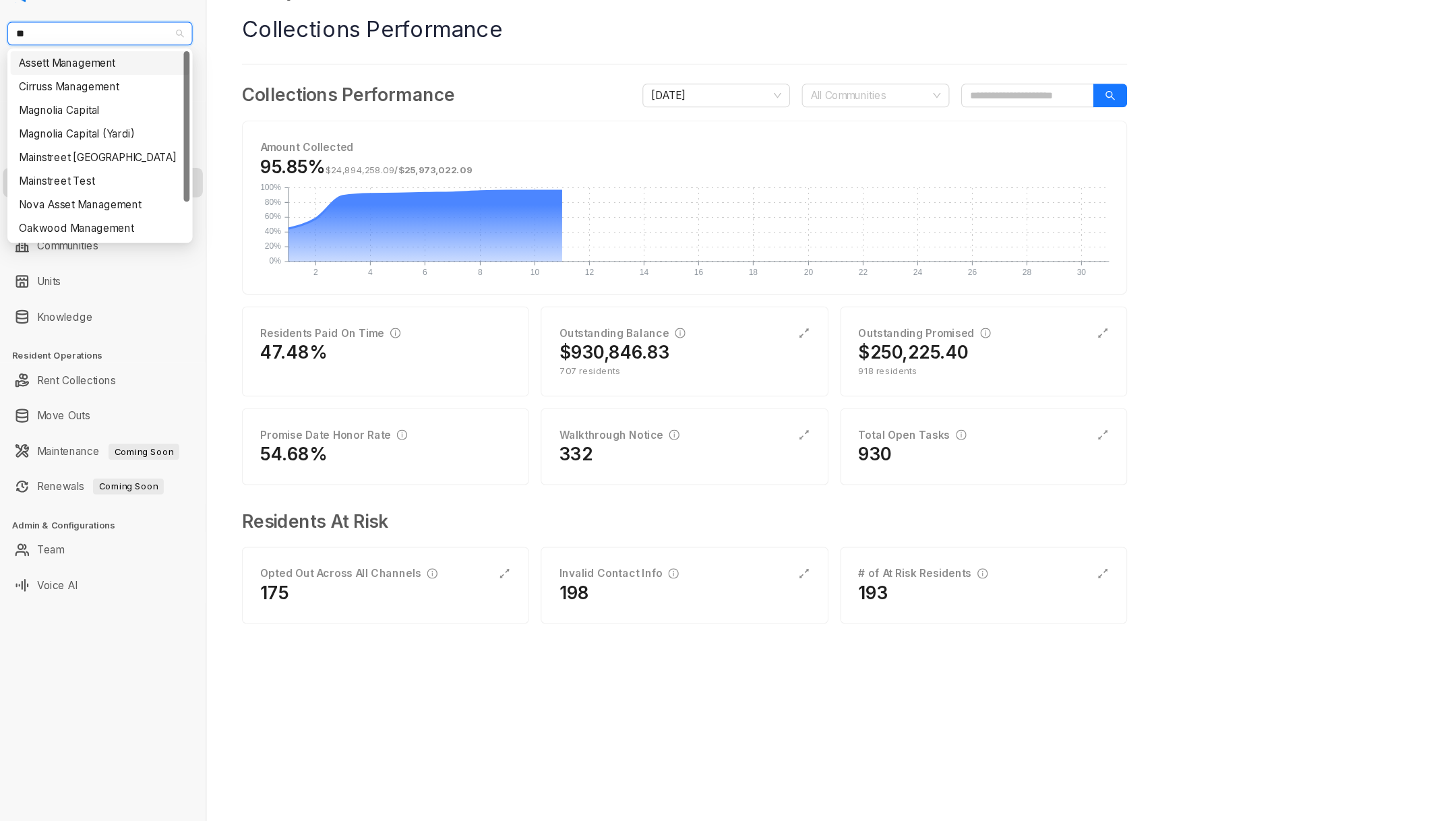
type input "***"
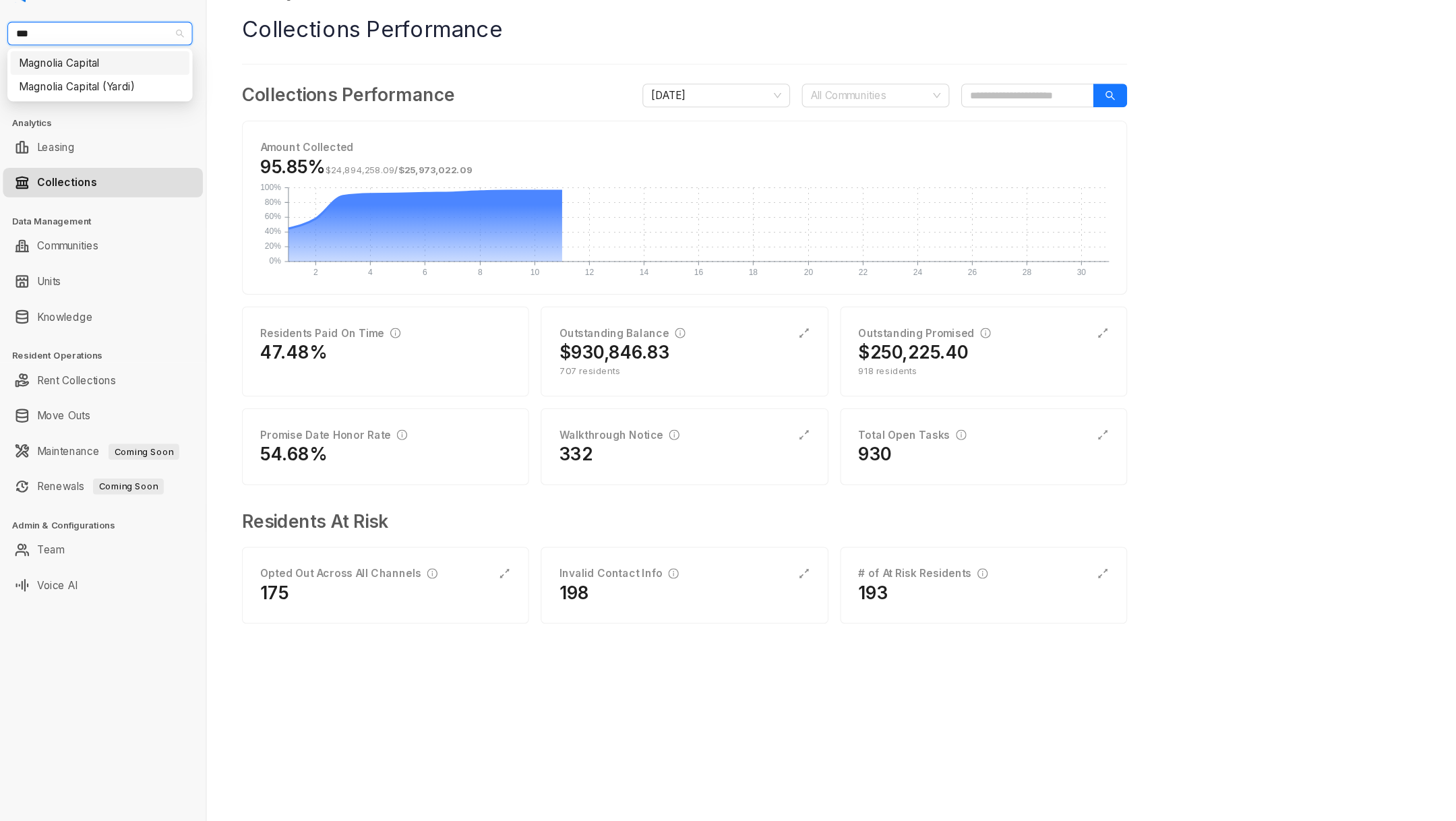
click at [102, 79] on div "Magnolia Capital" at bounding box center [91, 84] width 148 height 15
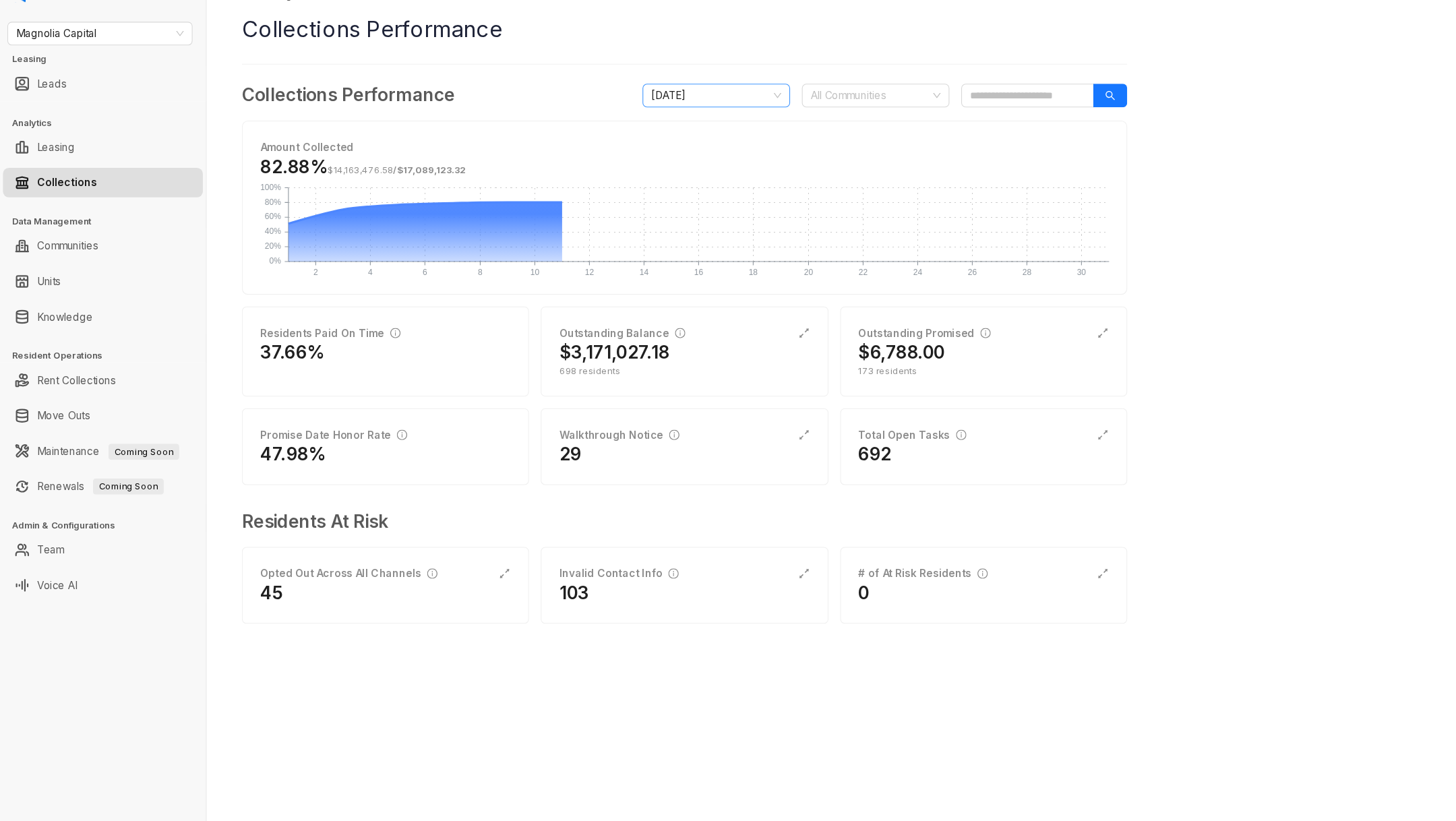
click at [641, 121] on span "[DATE]" at bounding box center [655, 114] width 119 height 20
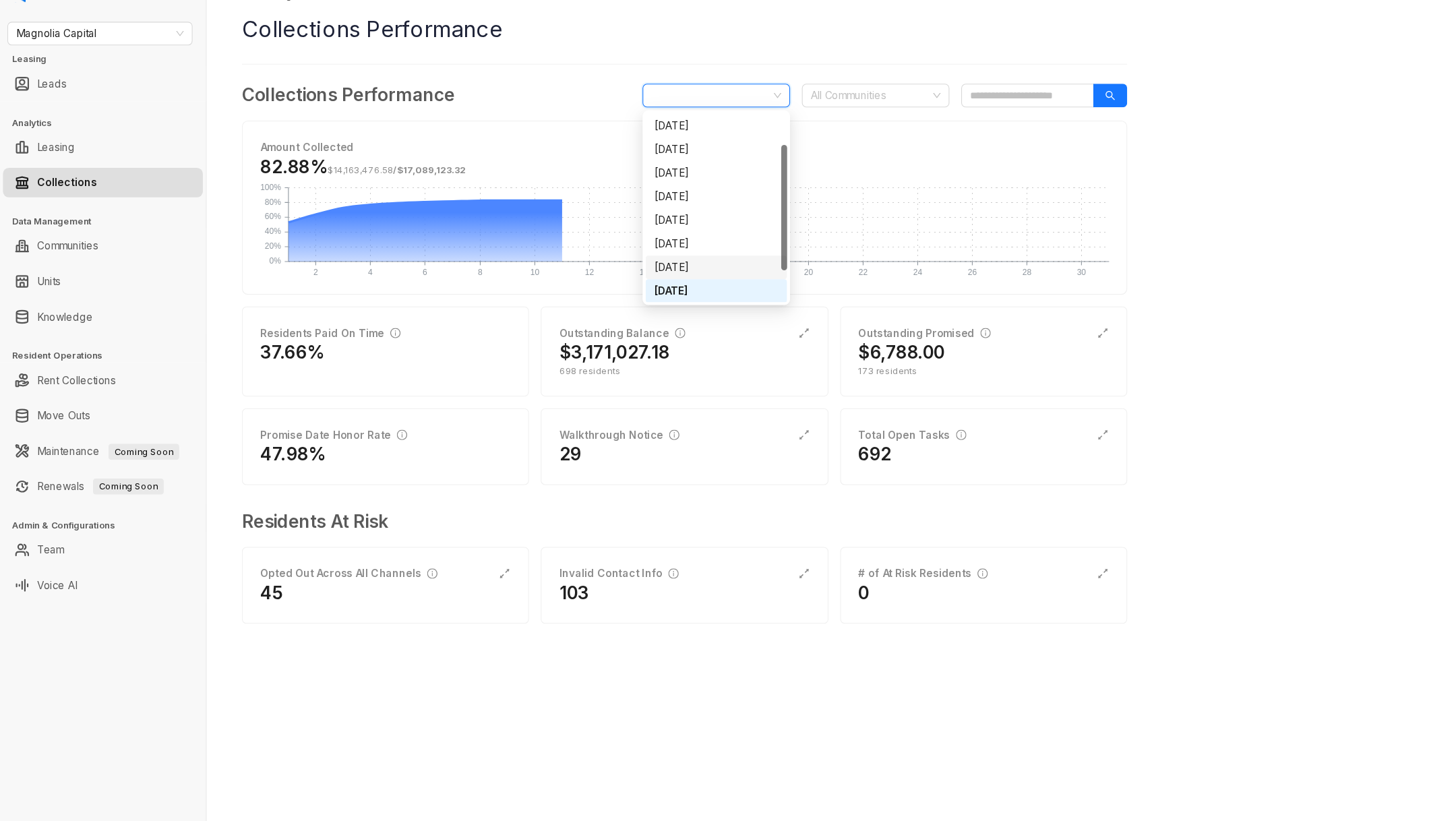
click at [633, 267] on div "[DATE]" at bounding box center [655, 271] width 113 height 15
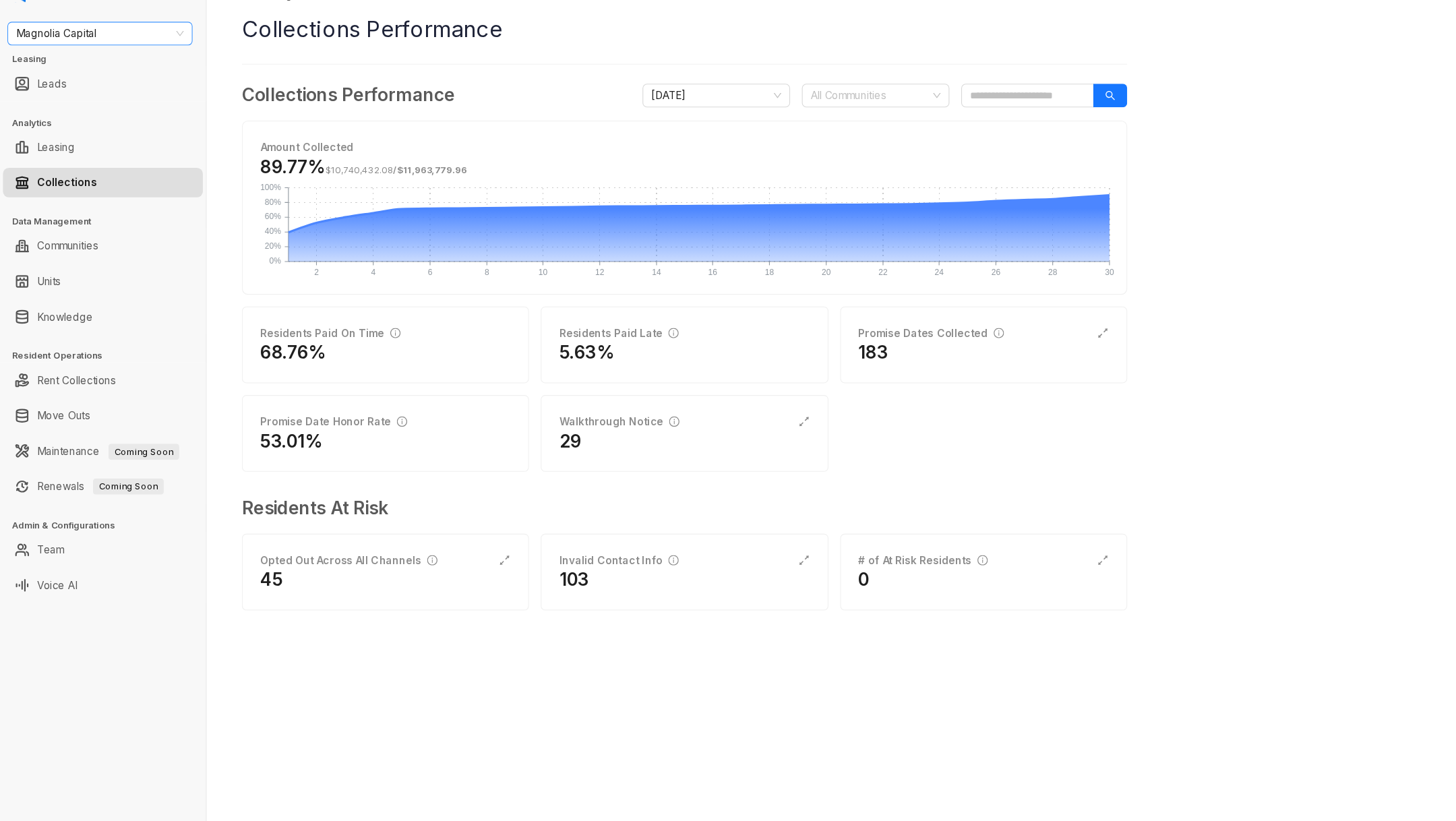
click at [109, 60] on span "Magnolia Capital" at bounding box center [91, 58] width 153 height 20
type input "***"
click at [100, 110] on div "Unified Residential" at bounding box center [91, 106] width 148 height 15
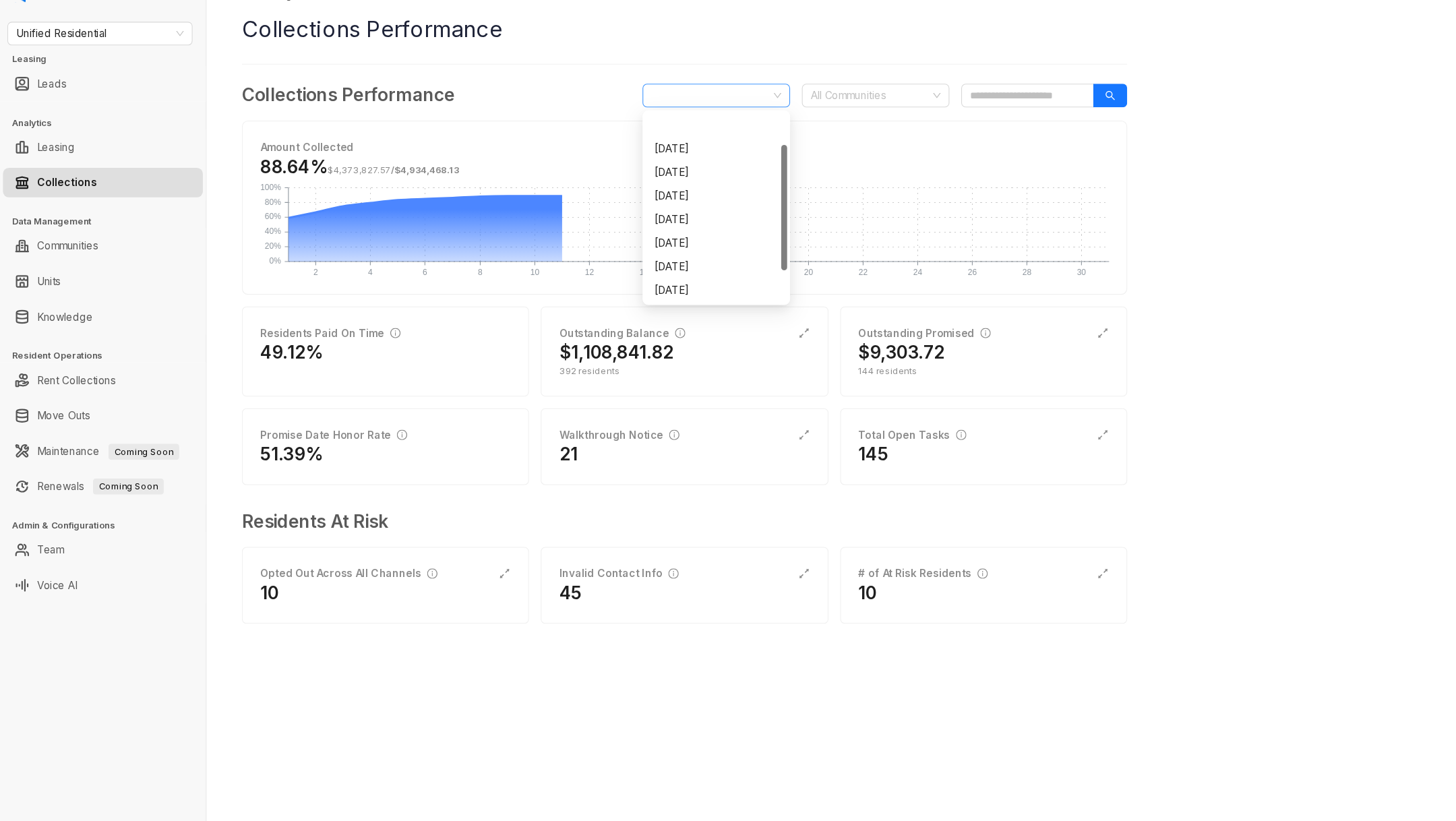
click at [679, 112] on span "[DATE]" at bounding box center [655, 114] width 119 height 20
click at [643, 274] on div "[DATE]" at bounding box center [655, 271] width 113 height 15
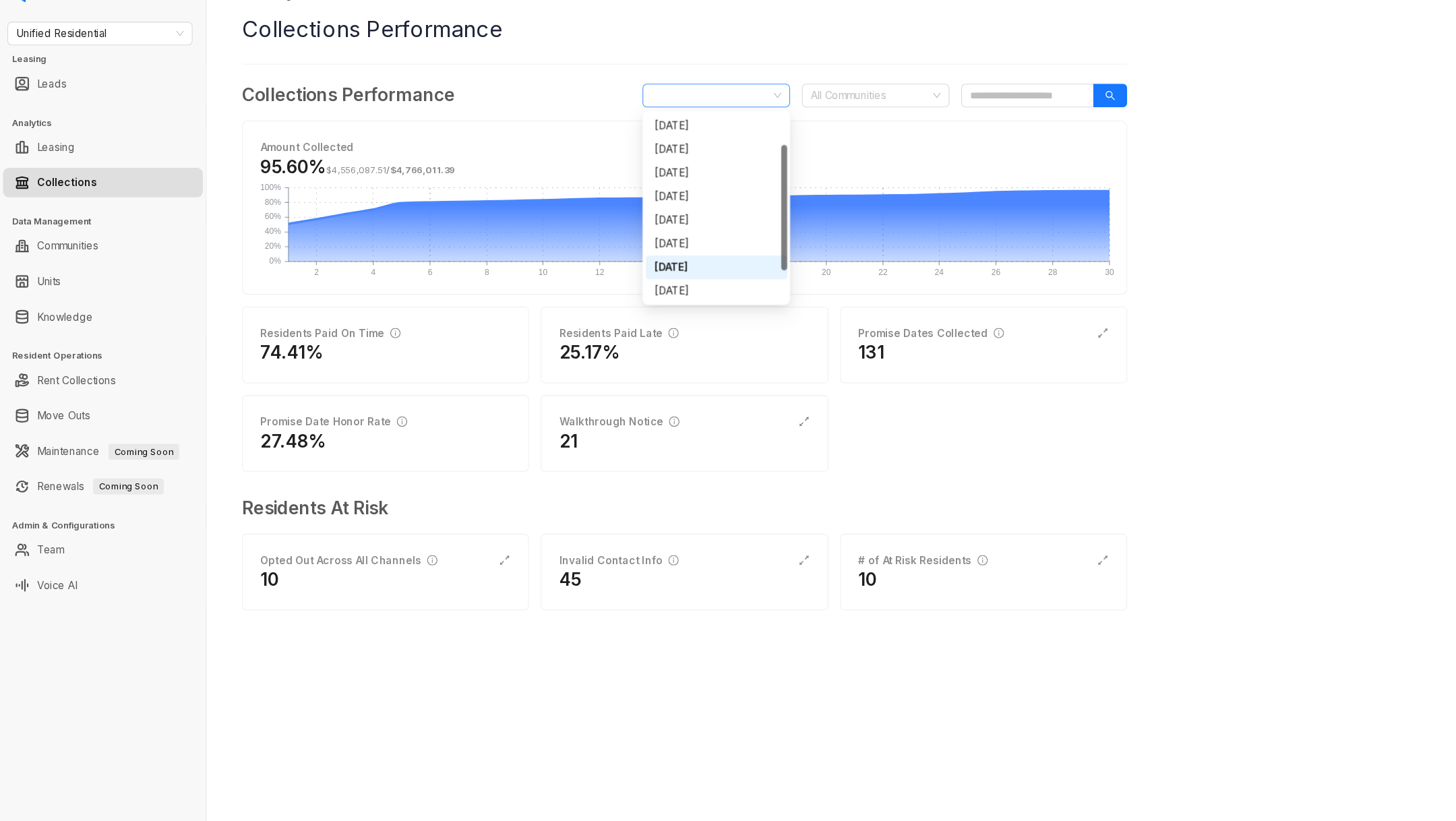
click at [635, 106] on span "[DATE]" at bounding box center [655, 114] width 119 height 20
click at [636, 295] on div "[DATE]" at bounding box center [655, 293] width 113 height 15
